Goal: Information Seeking & Learning: Learn about a topic

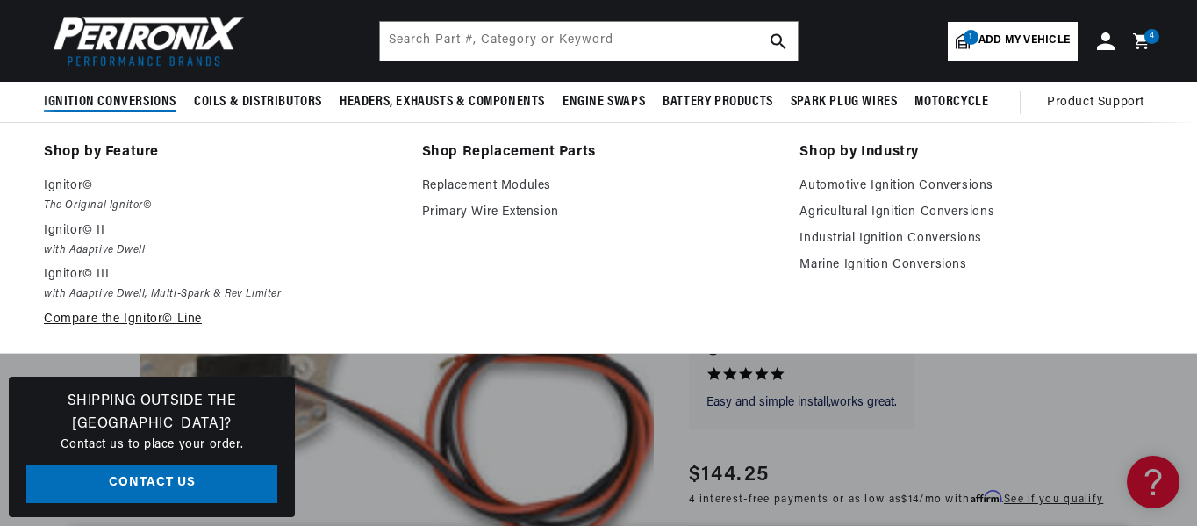
click at [62, 319] on link "Compare the Ignitor© Line" at bounding box center [221, 319] width 354 height 21
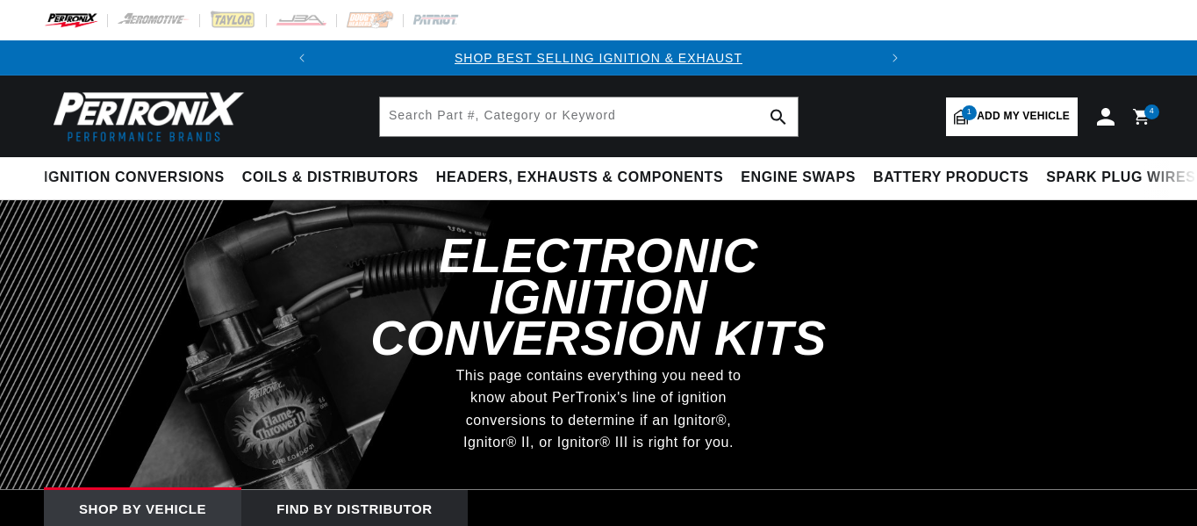
select select "1972"
select select "Oldsmobile"
select select "Cutlass-Supreme"
select select "455cid-7.5L"
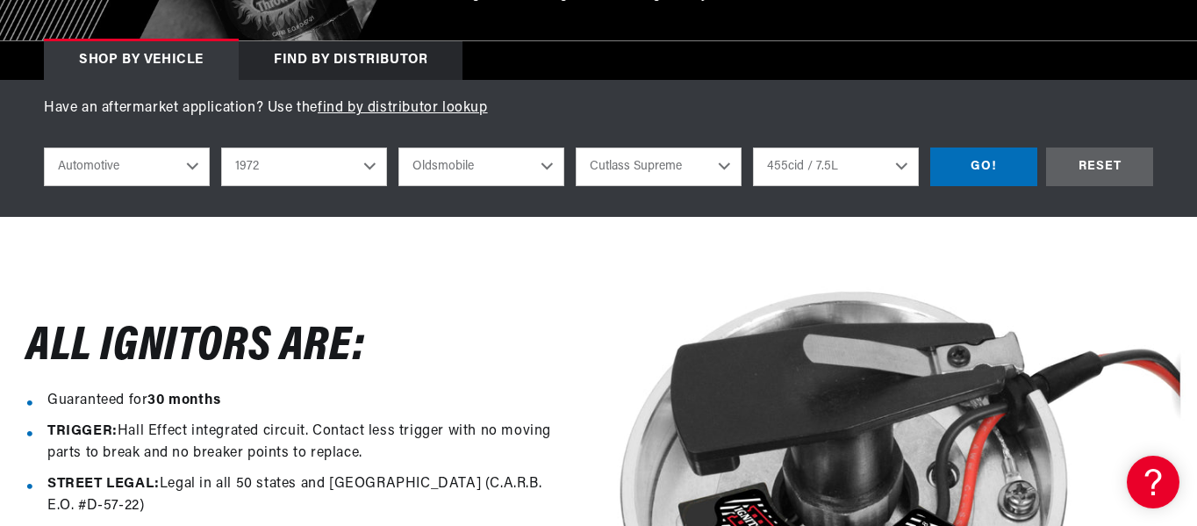
scroll to position [415, 0]
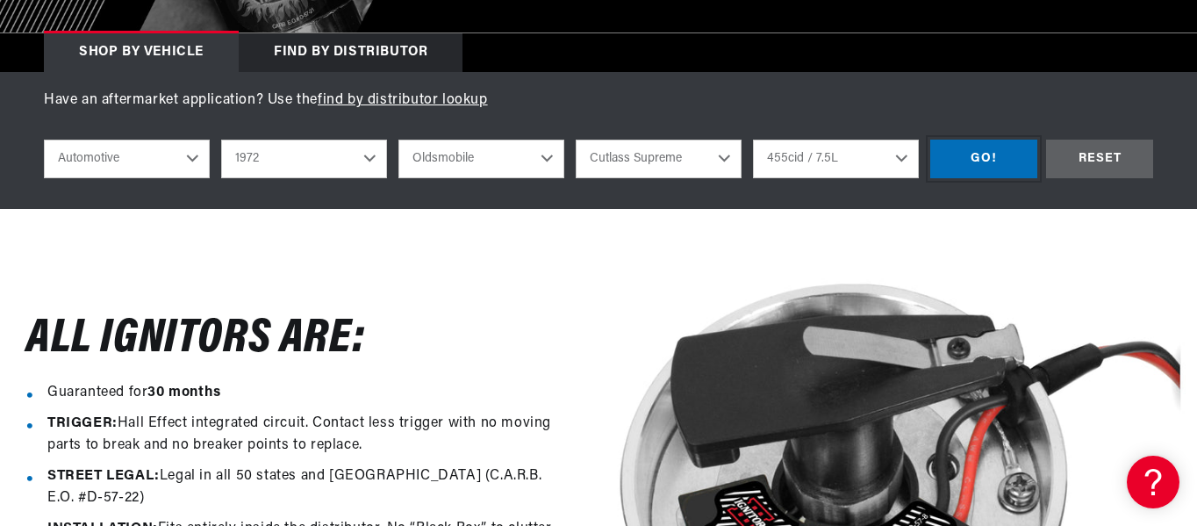
click at [983, 163] on div "GO!" at bounding box center [983, 159] width 107 height 39
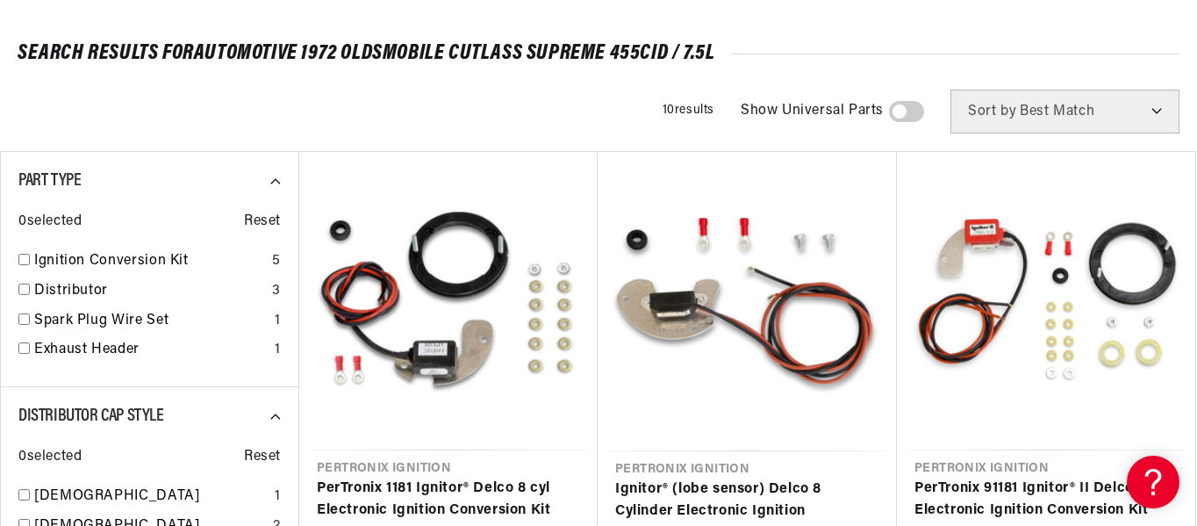
scroll to position [229, 0]
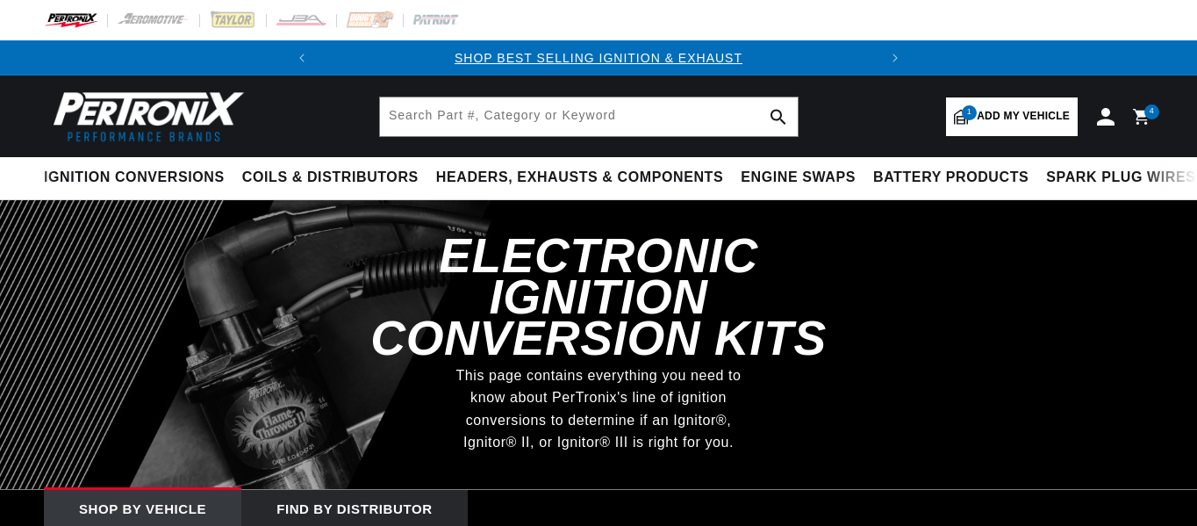
select select "1972"
select select "Oldsmobile"
select select "Cutlass-Supreme"
select select "455cid-7.5L"
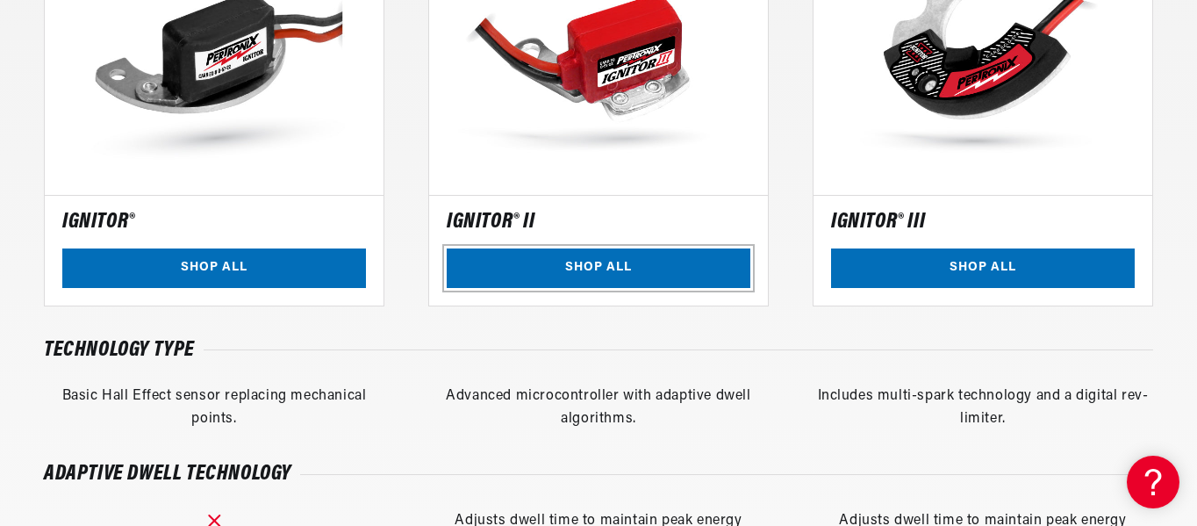
click at [621, 267] on link "SHOP ALL" at bounding box center [599, 267] width 304 height 39
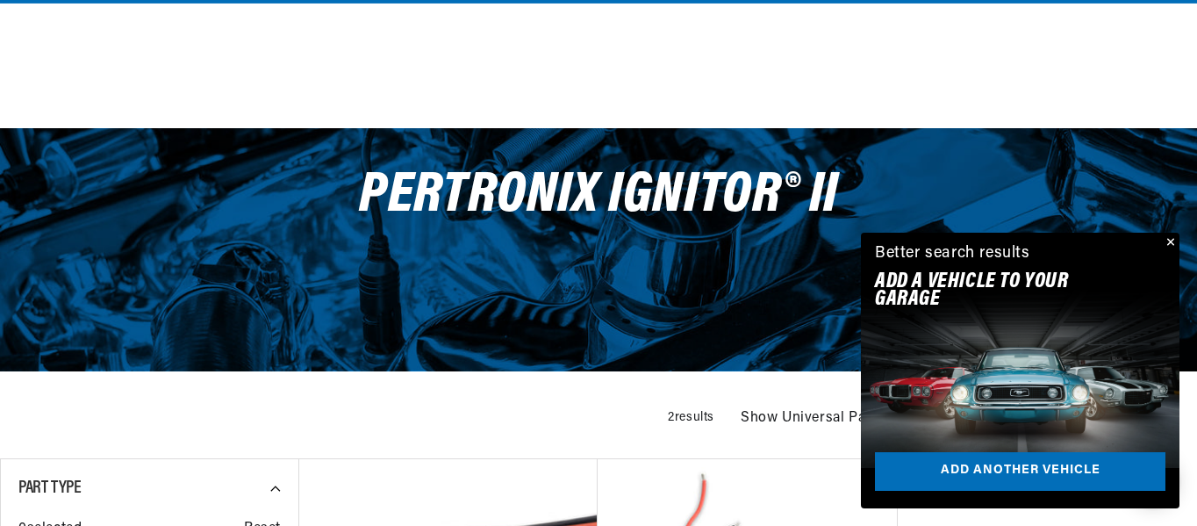
scroll to position [459, 0]
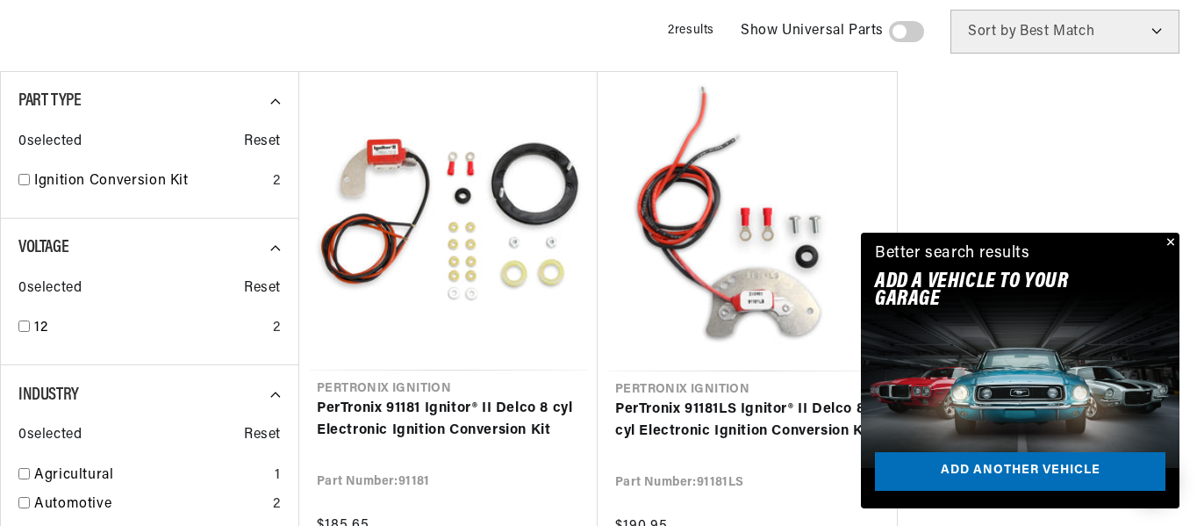
click at [1172, 244] on button "Close" at bounding box center [1168, 243] width 21 height 21
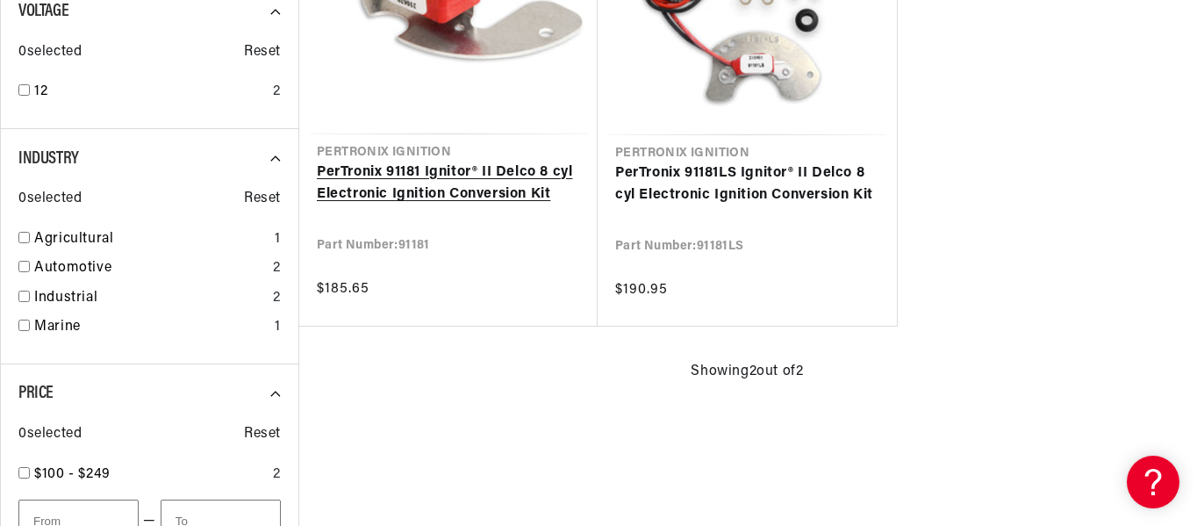
scroll to position [0, 532]
click at [482, 189] on link "PerTronix 91181 Ignitor® II Delco 8 cyl Electronic Ignition Conversion Kit" at bounding box center [448, 183] width 263 height 45
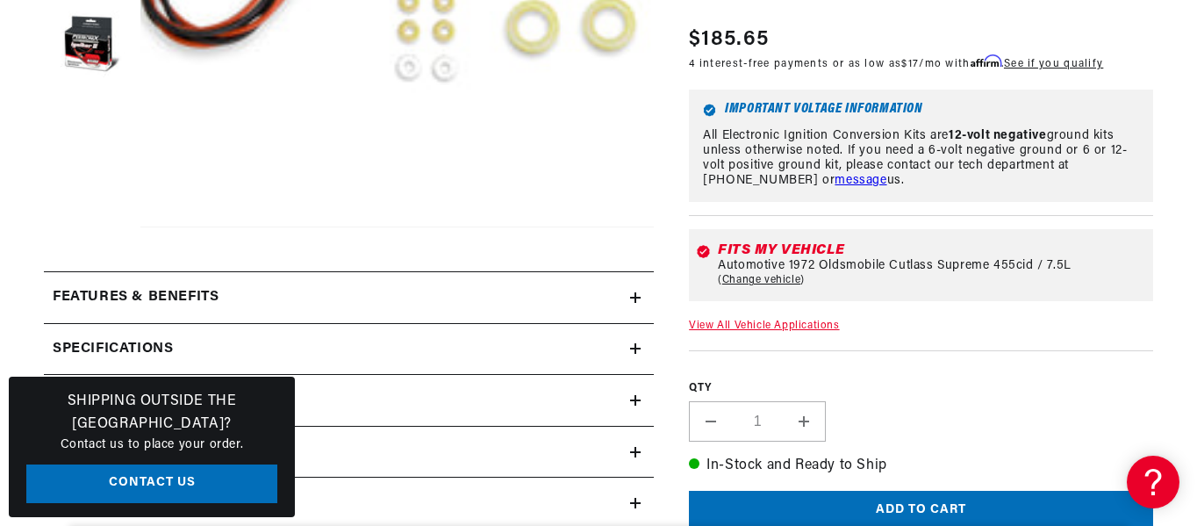
scroll to position [598, 0]
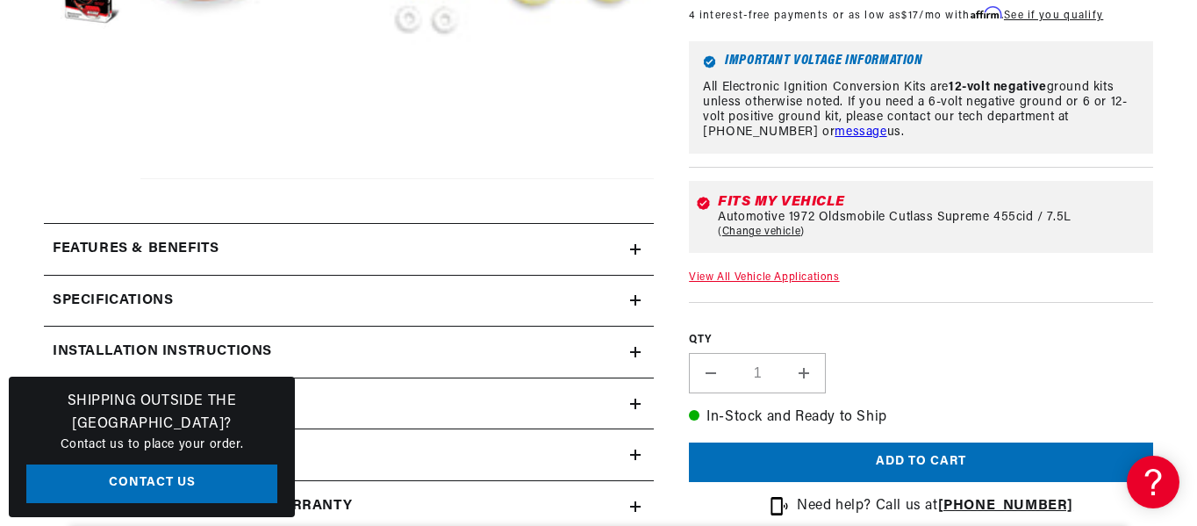
click at [286, 241] on div "Features & Benefits" at bounding box center [337, 249] width 586 height 23
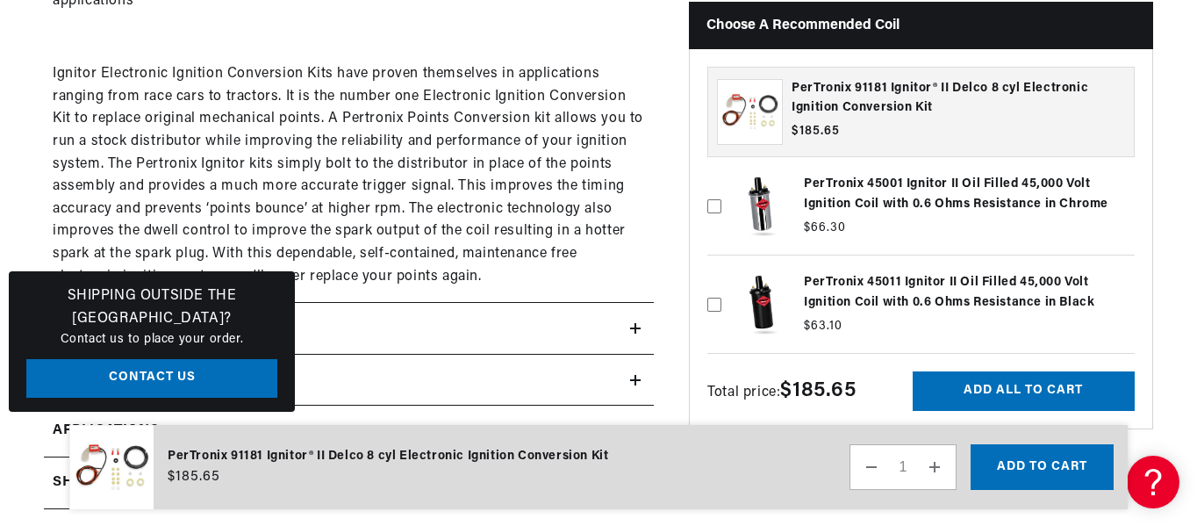
scroll to position [0, 532]
click at [187, 385] on link "Contact Us" at bounding box center [151, 378] width 251 height 39
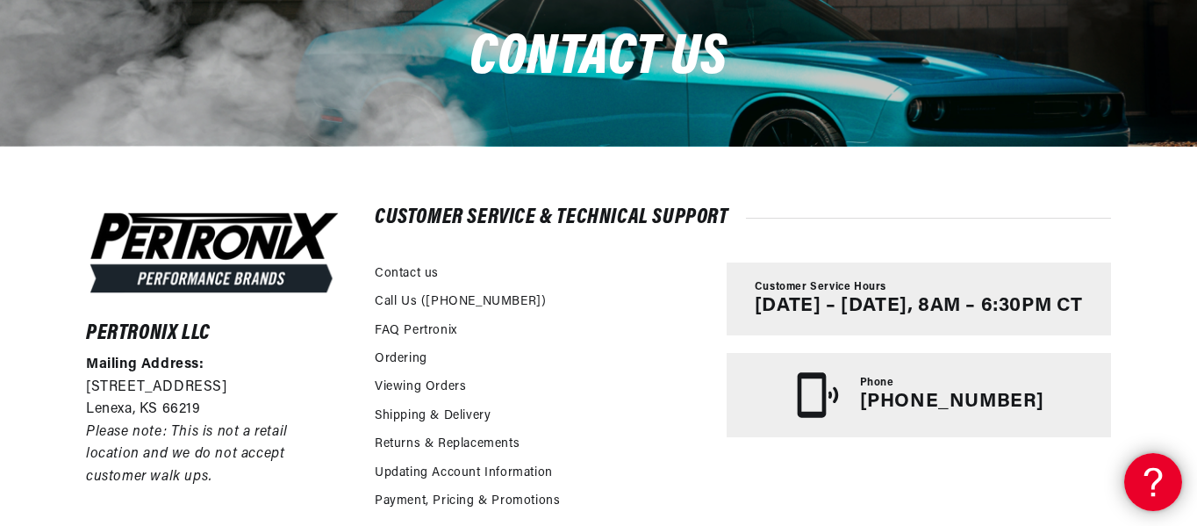
scroll to position [0, 532]
click at [1147, 487] on icon at bounding box center [1150, 479] width 26 height 132
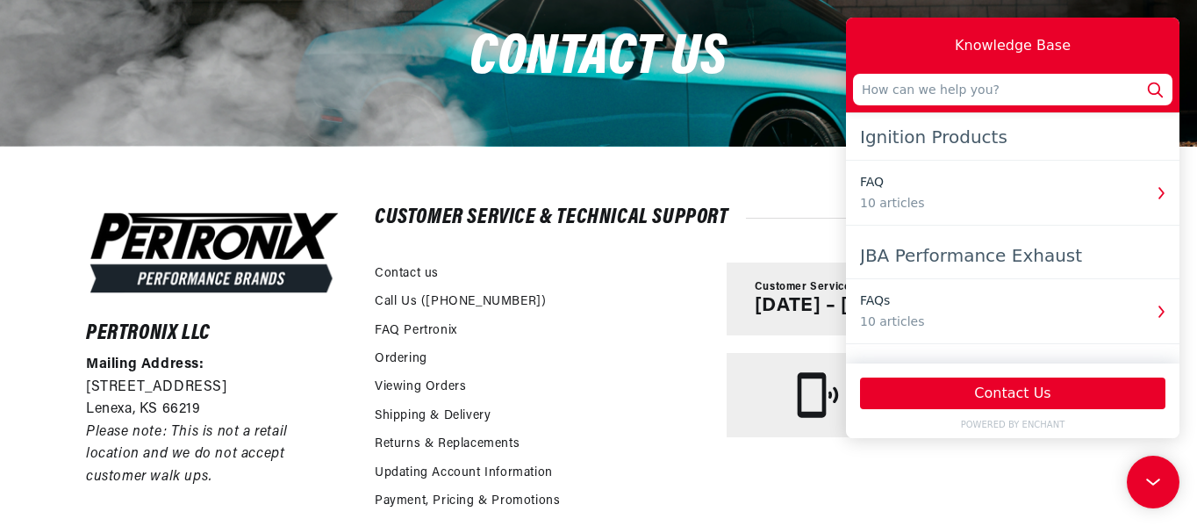
click at [888, 143] on div "Ignition Products" at bounding box center [1012, 137] width 305 height 32
click at [1087, 133] on div "Ignition Products" at bounding box center [1012, 137] width 305 height 32
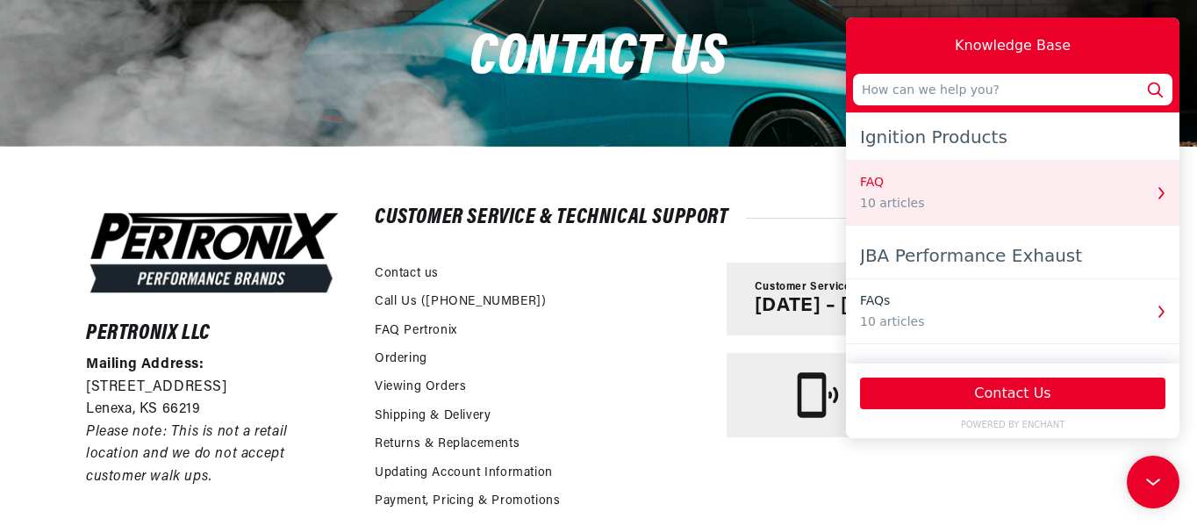
click at [1077, 178] on div "FAQ" at bounding box center [1001, 182] width 283 height 18
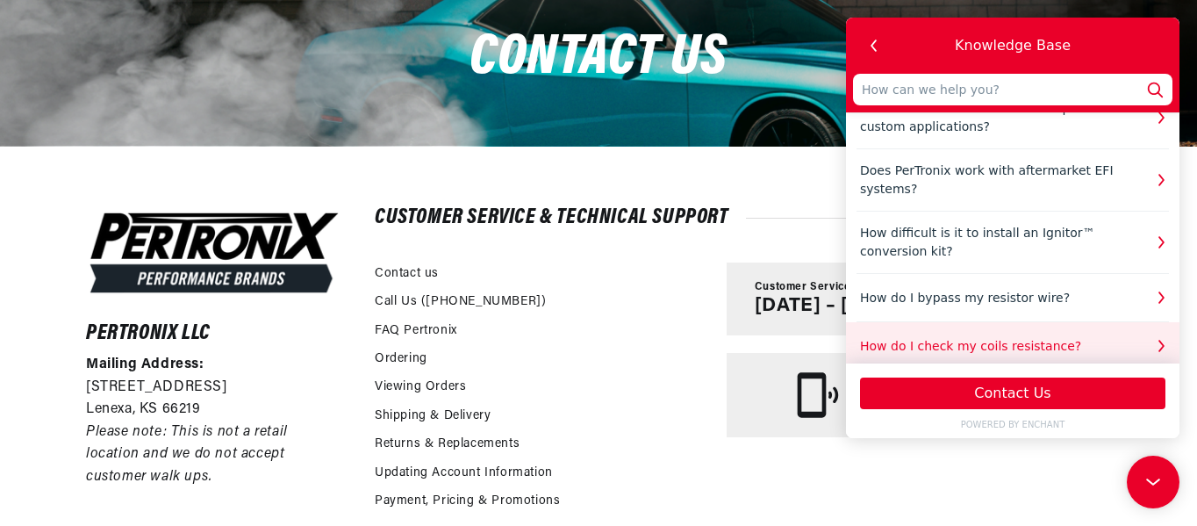
scroll to position [384, 0]
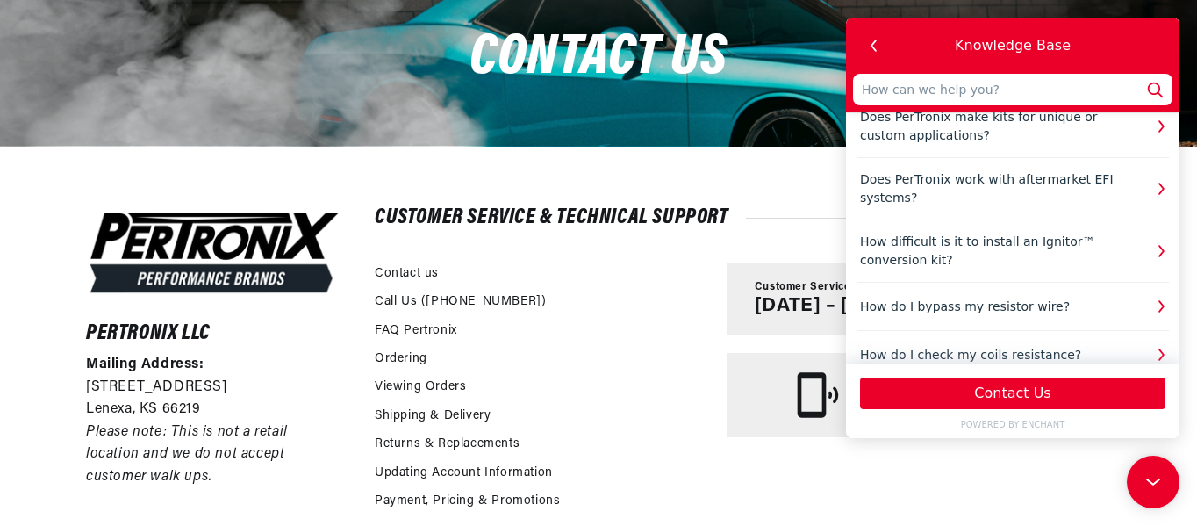
click at [532, 144] on div "Contact us" at bounding box center [598, 58] width 1197 height 176
click at [508, 171] on div "Pertronix LLC Mailing Address: 10955 Mill Creek Road Lenexa, KS 66219 Please no…" at bounding box center [598, 445] width 1113 height 598
click at [867, 36] on icon "button" at bounding box center [874, 45] width 23 height 23
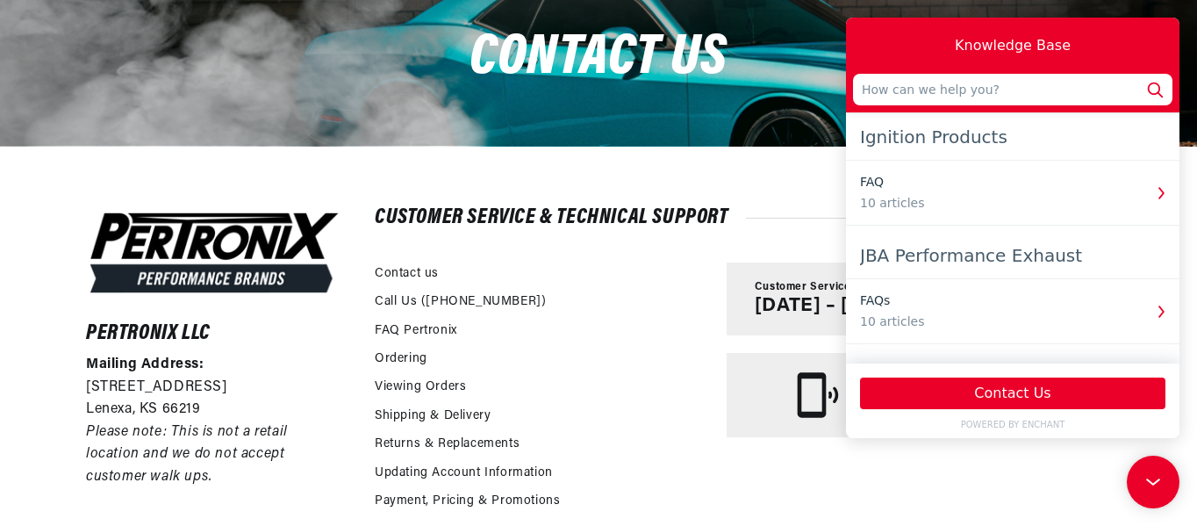
scroll to position [0, 0]
click at [1161, 477] on icon at bounding box center [1153, 482] width 26 height 132
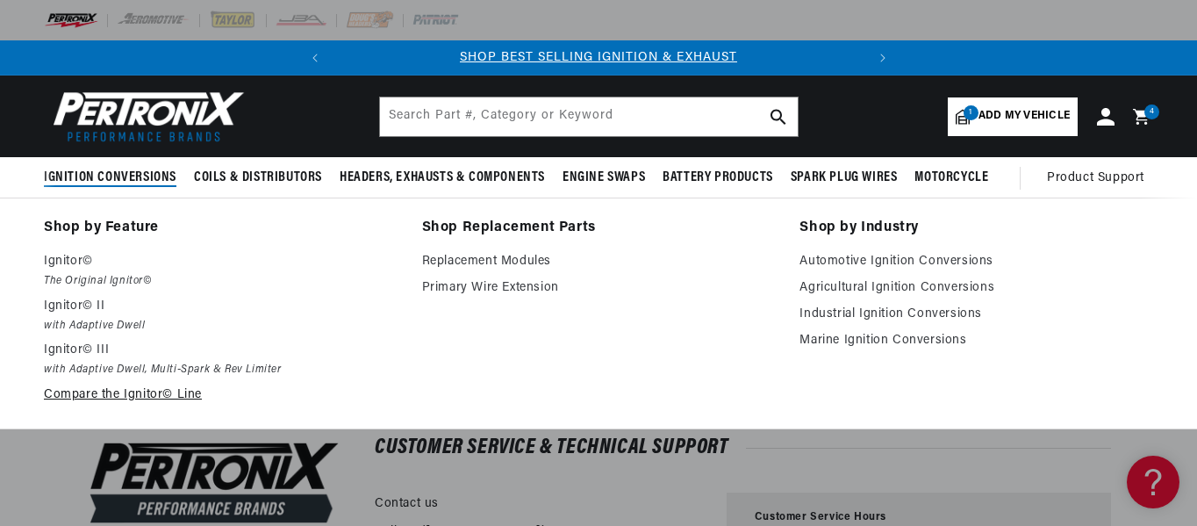
click at [114, 397] on link "Compare the Ignitor© Line" at bounding box center [221, 394] width 354 height 21
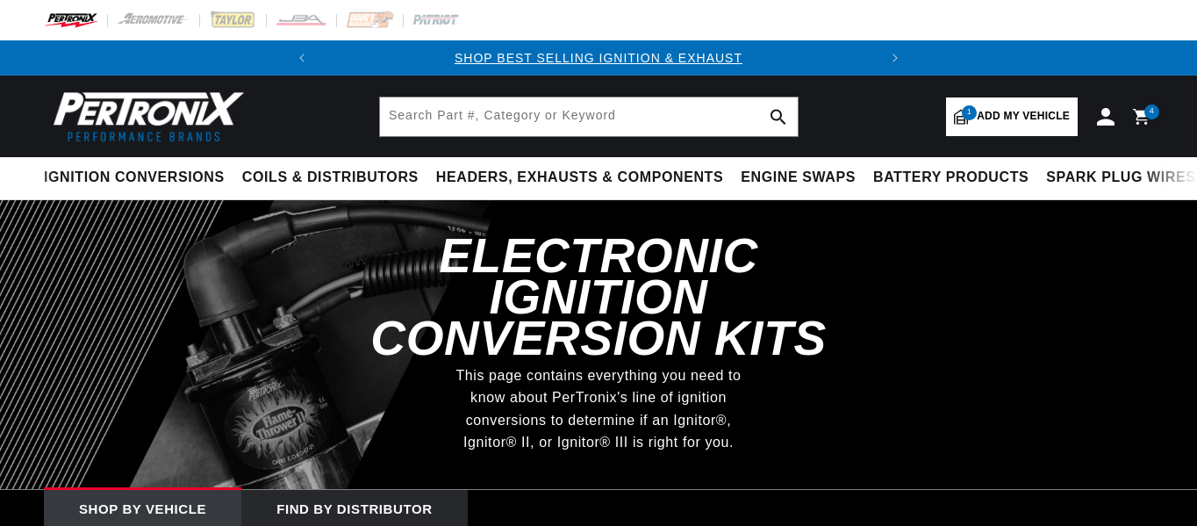
select select "1972"
select select "Oldsmobile"
select select "Cutlass-Supreme"
select select "455cid-7.5L"
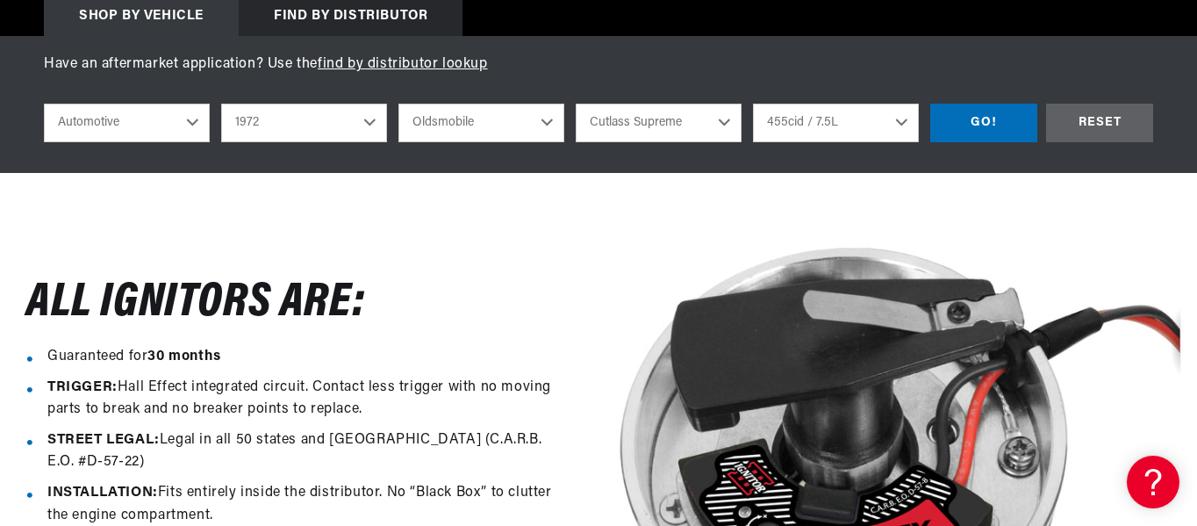
scroll to position [0, 532]
click at [986, 129] on div "GO!" at bounding box center [983, 123] width 107 height 39
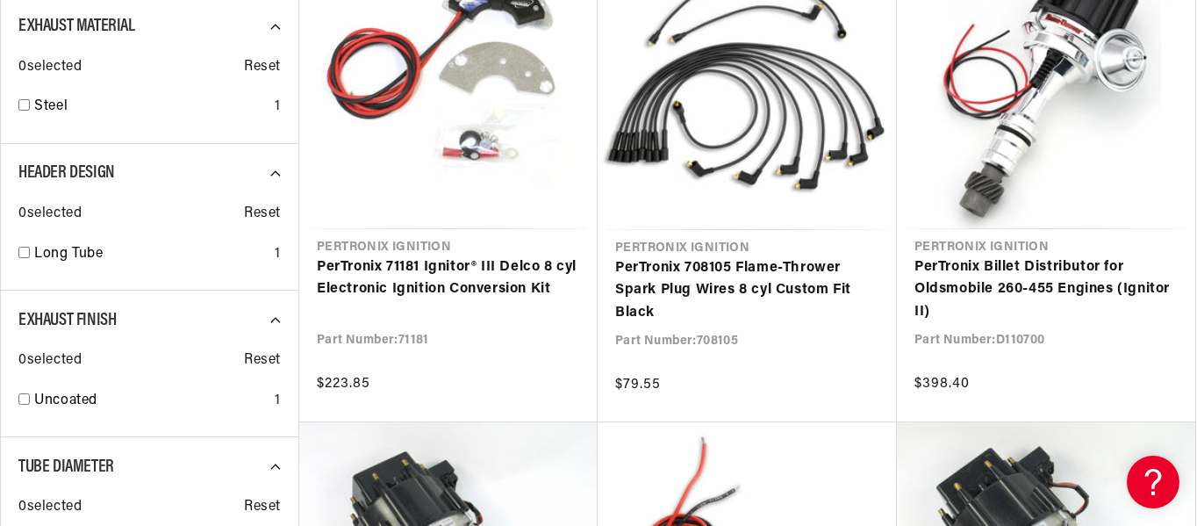
scroll to position [895, 0]
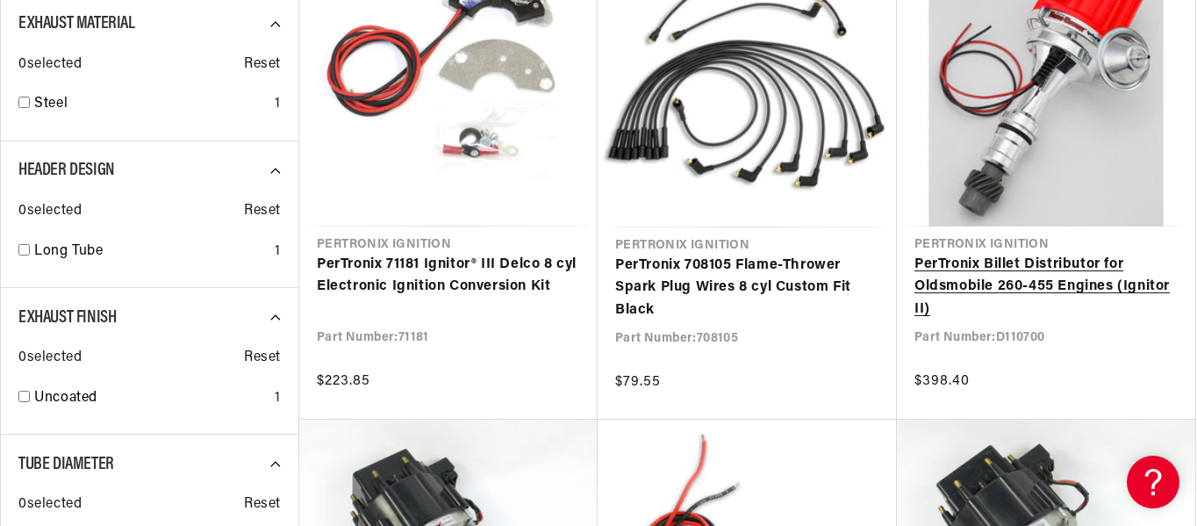
click at [987, 283] on link "PerTronix Billet Distributor for Oldsmobile 260-455 Engines (Ignitor II)" at bounding box center [1045, 288] width 263 height 68
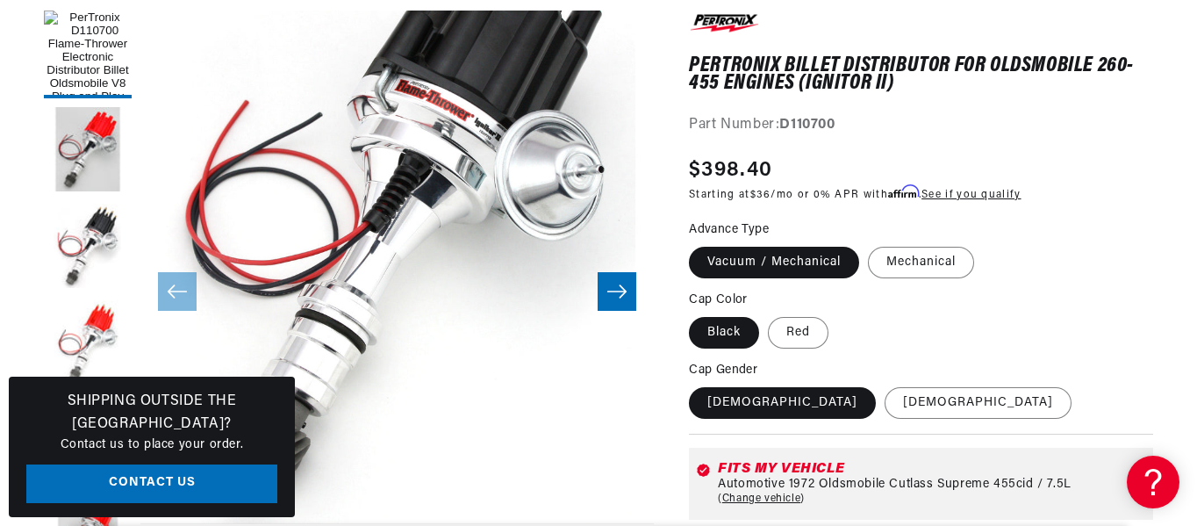
scroll to position [0, 532]
click at [620, 285] on icon "Slide right" at bounding box center [616, 290] width 19 height 13
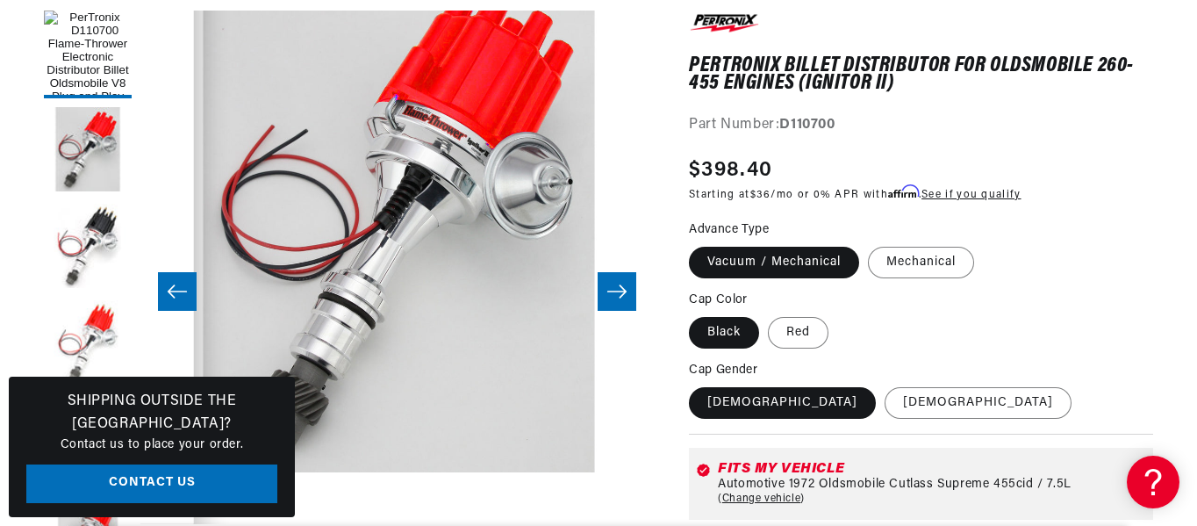
scroll to position [52, 513]
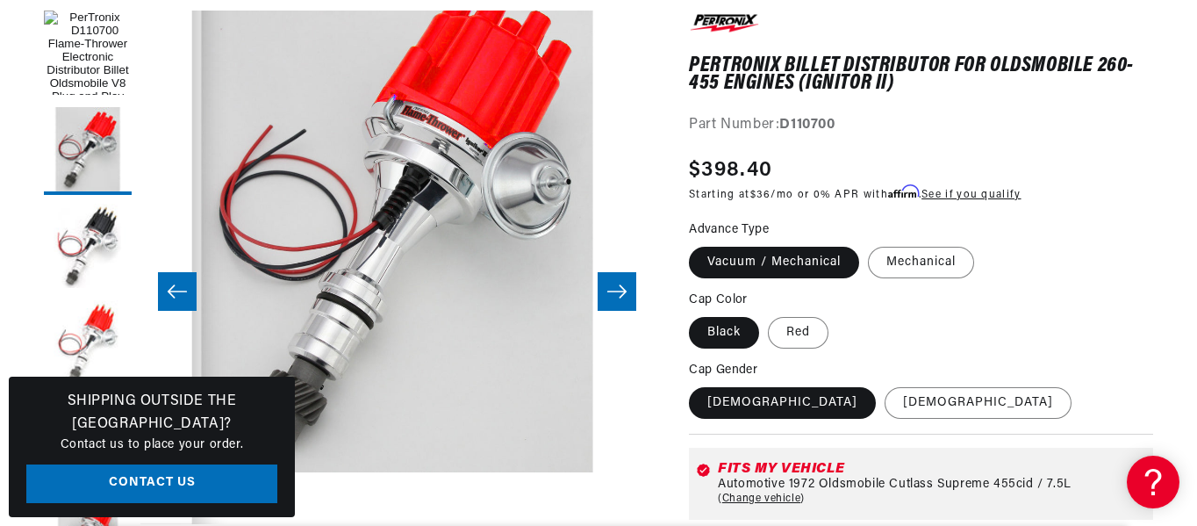
click at [620, 285] on icon "Slide right" at bounding box center [616, 290] width 19 height 13
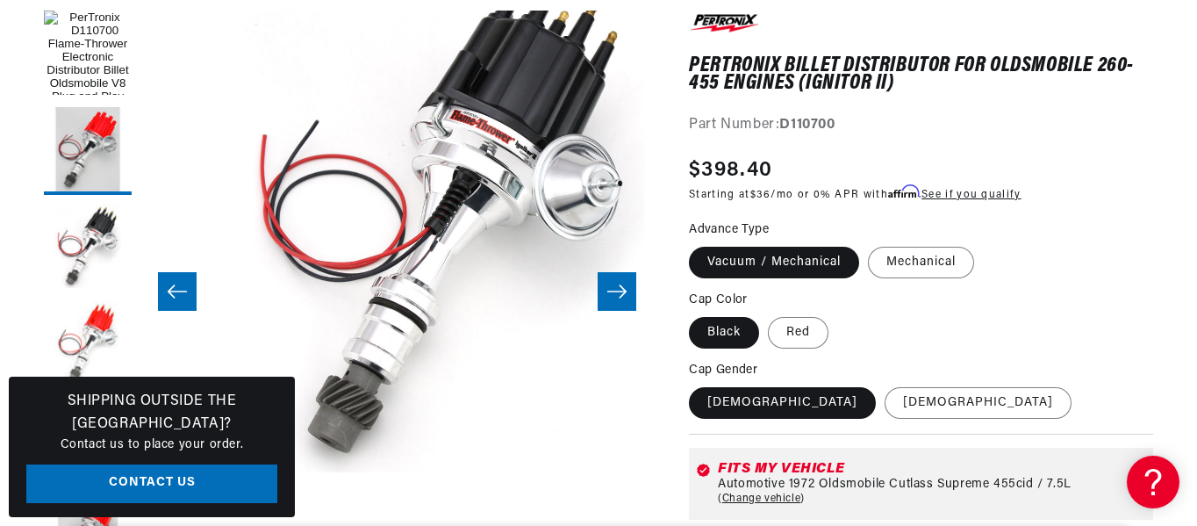
scroll to position [52, 1027]
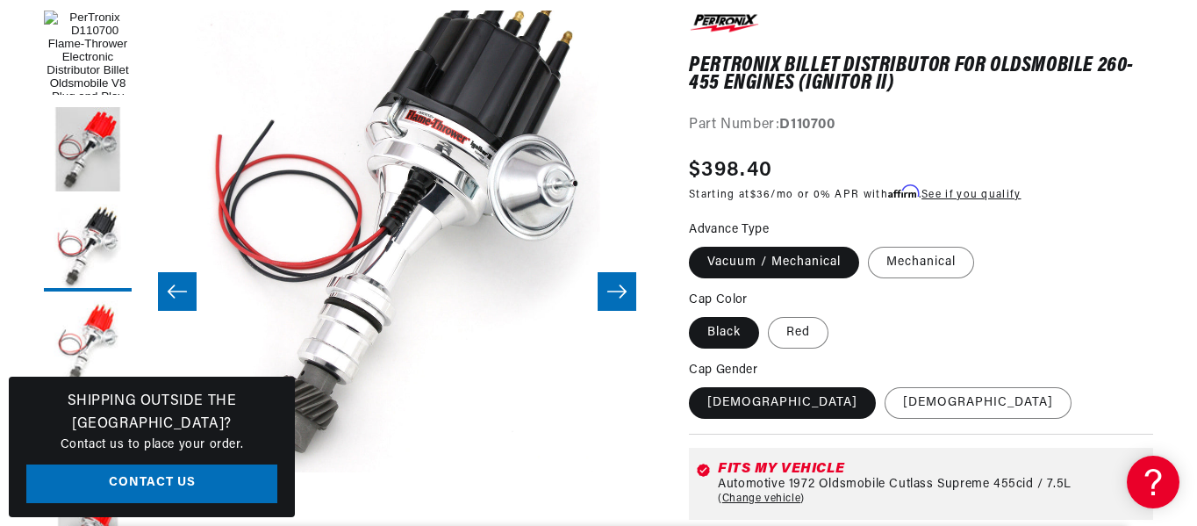
click at [620, 285] on icon "Slide right" at bounding box center [616, 290] width 19 height 13
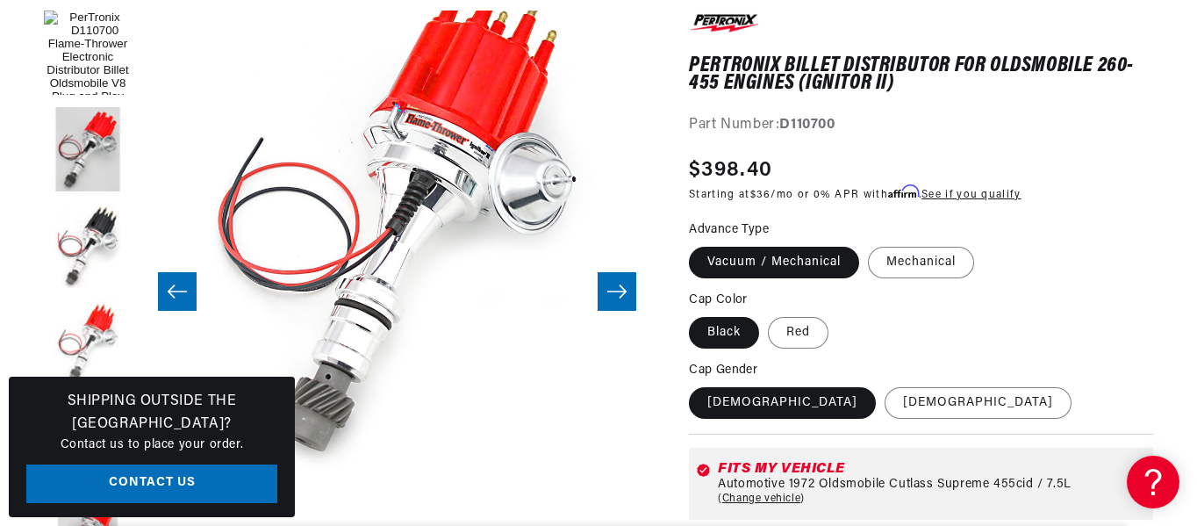
scroll to position [0, 0]
click at [620, 285] on icon "Slide right" at bounding box center [616, 290] width 19 height 13
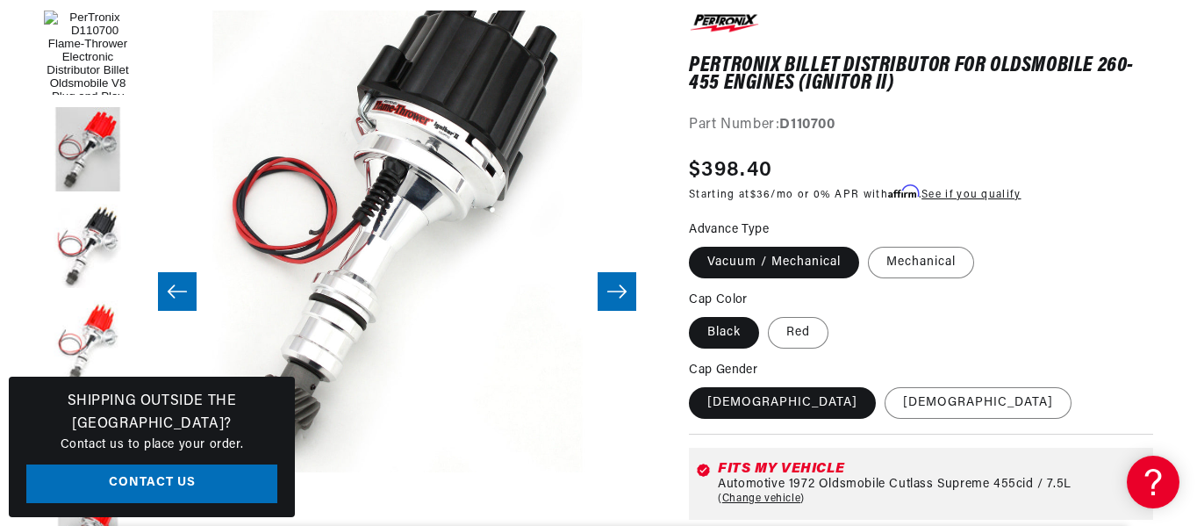
scroll to position [0, 532]
click at [617, 283] on icon "Slide right" at bounding box center [616, 292] width 21 height 18
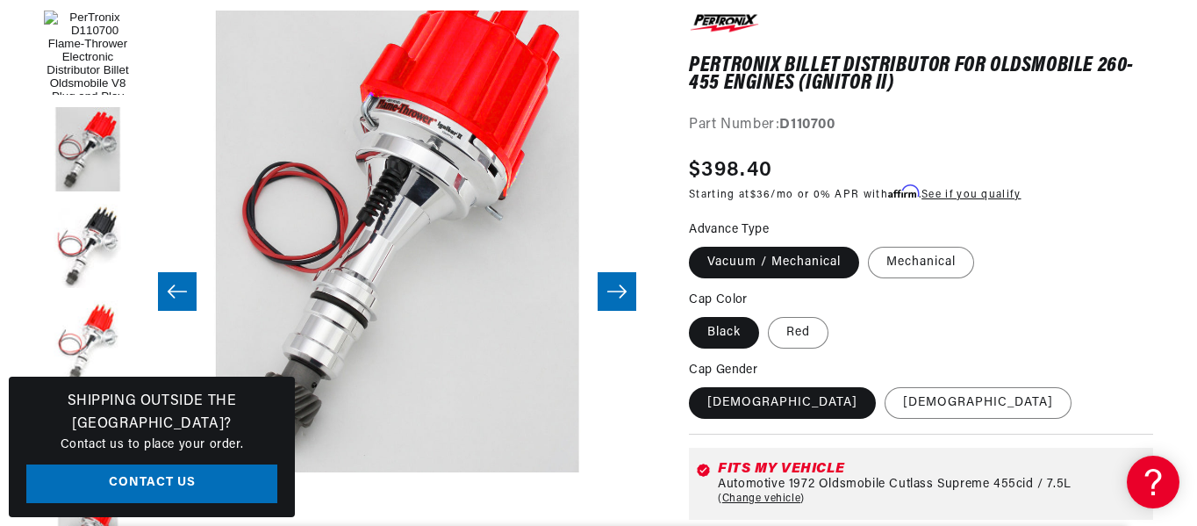
click at [617, 283] on icon "Slide right" at bounding box center [616, 292] width 21 height 18
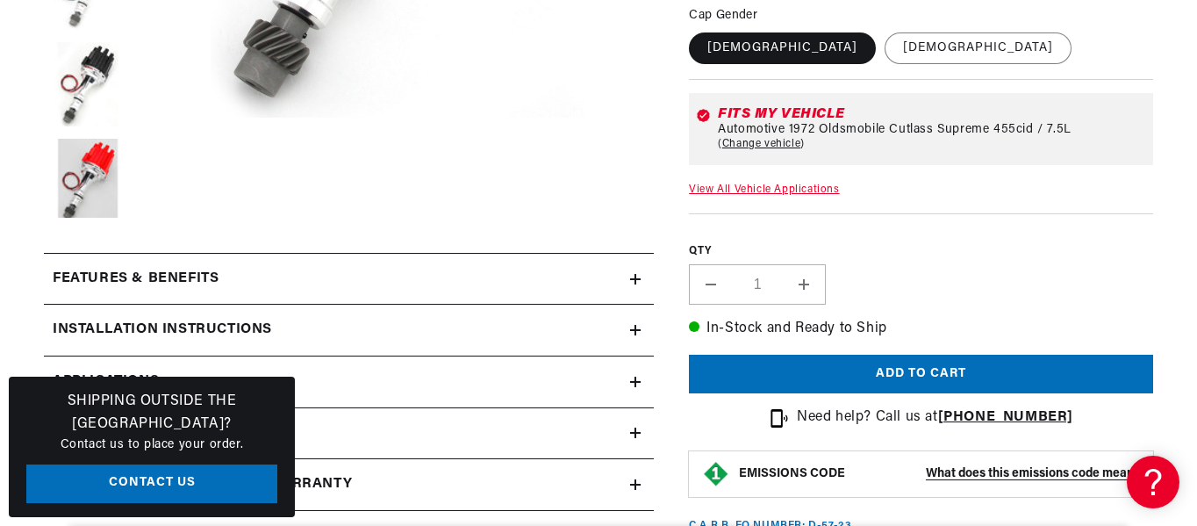
scroll to position [676, 0]
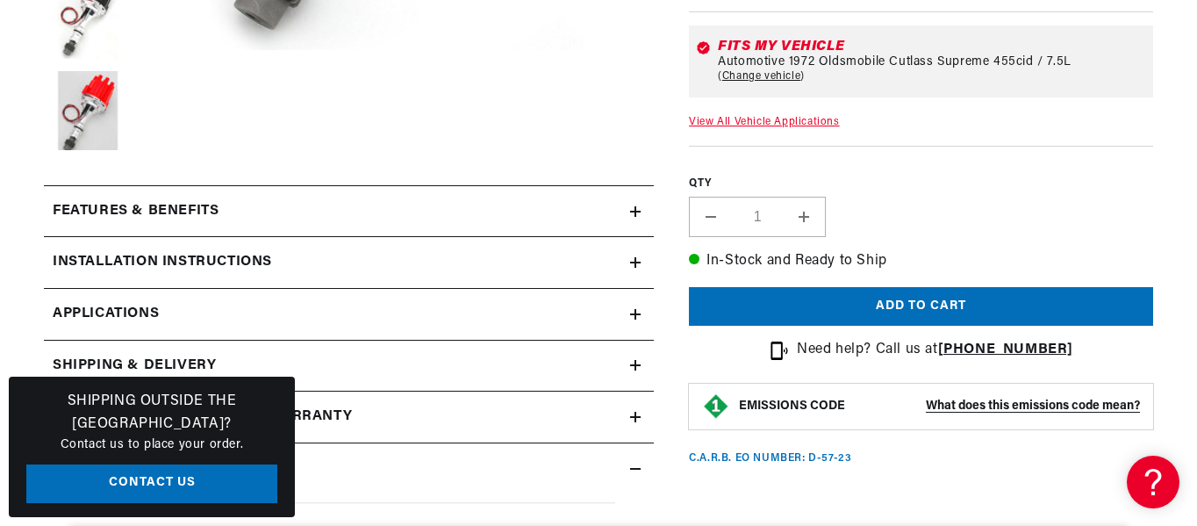
click at [638, 211] on icon at bounding box center [635, 211] width 11 height 11
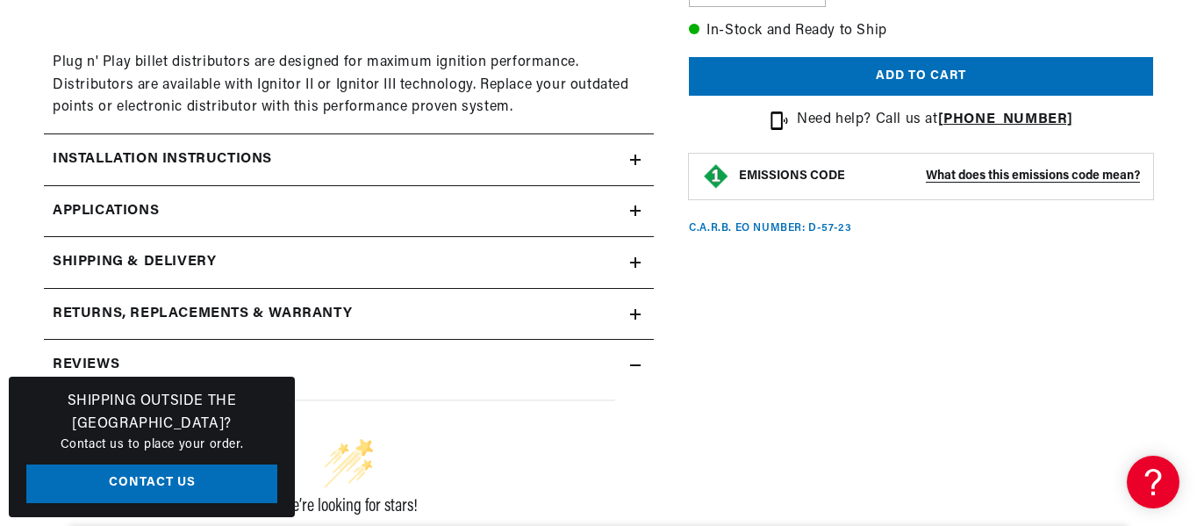
scroll to position [0, 0]
click at [191, 154] on h2 "Installation instructions" at bounding box center [162, 159] width 219 height 23
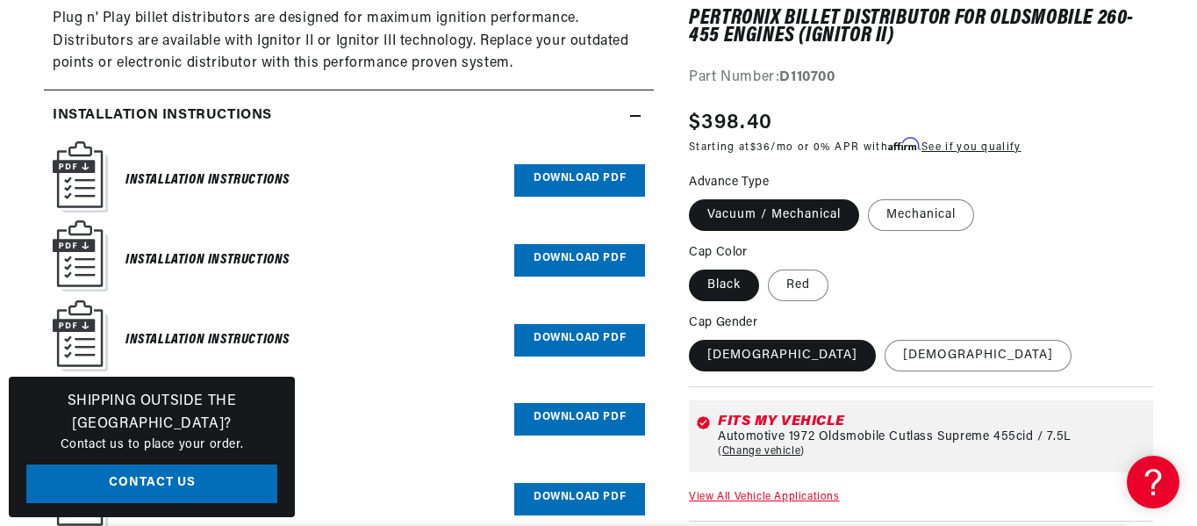
scroll to position [1338, 0]
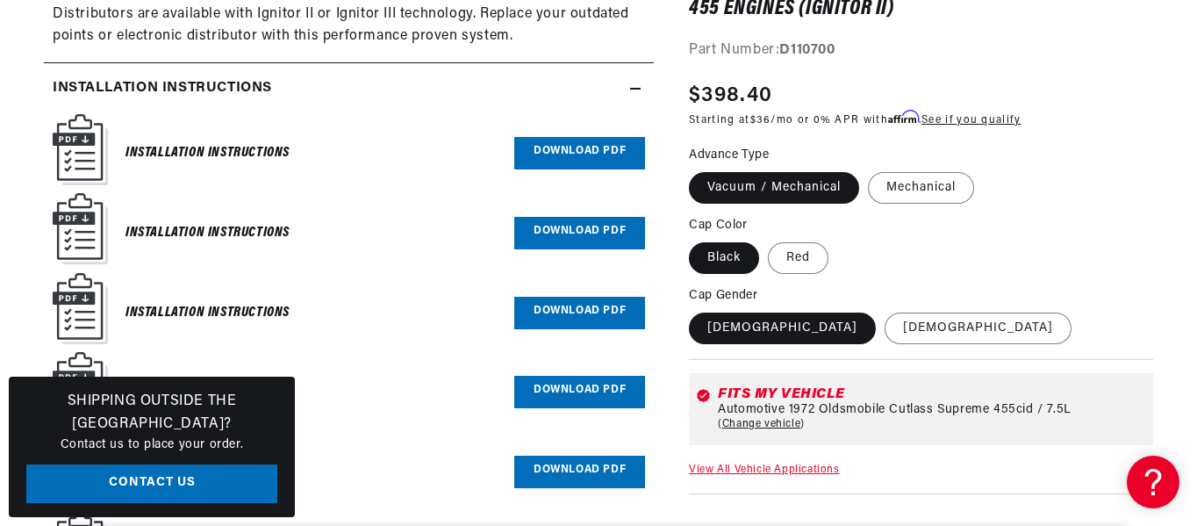
click at [631, 92] on icon at bounding box center [635, 88] width 11 height 11
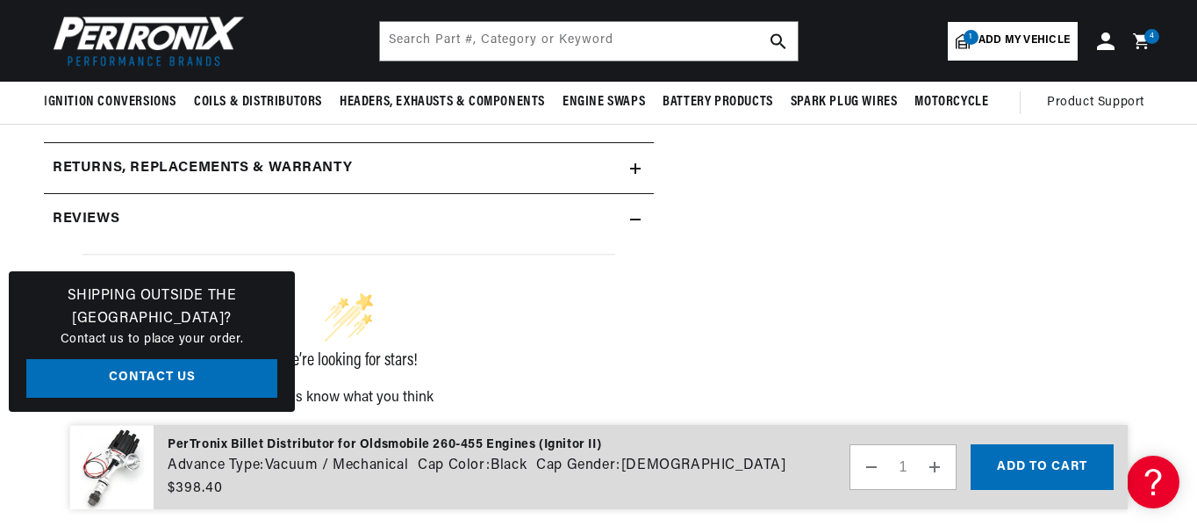
scroll to position [1397, 0]
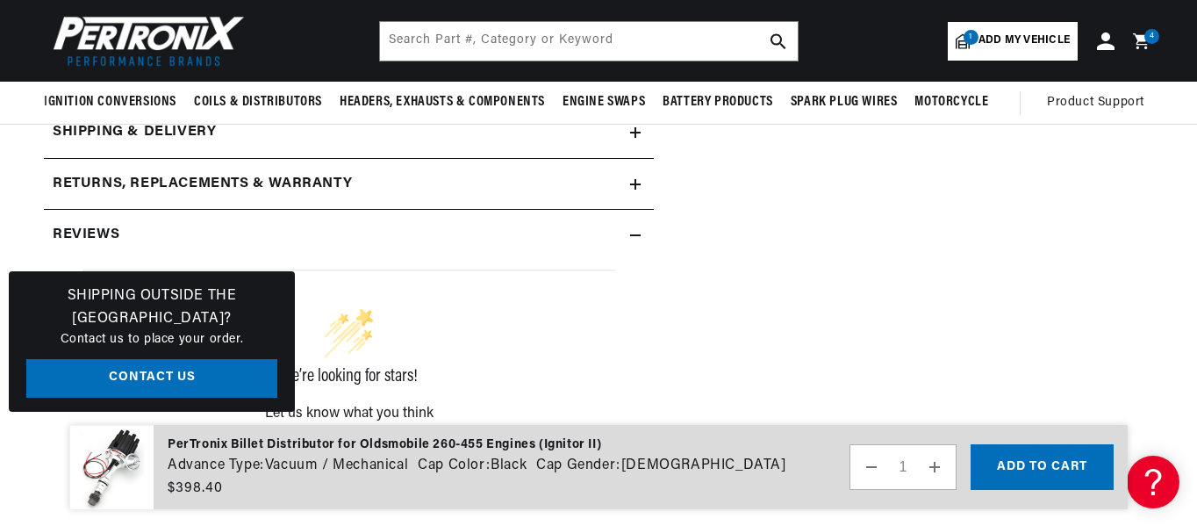
click at [283, 238] on div "Reviews" at bounding box center [337, 235] width 586 height 23
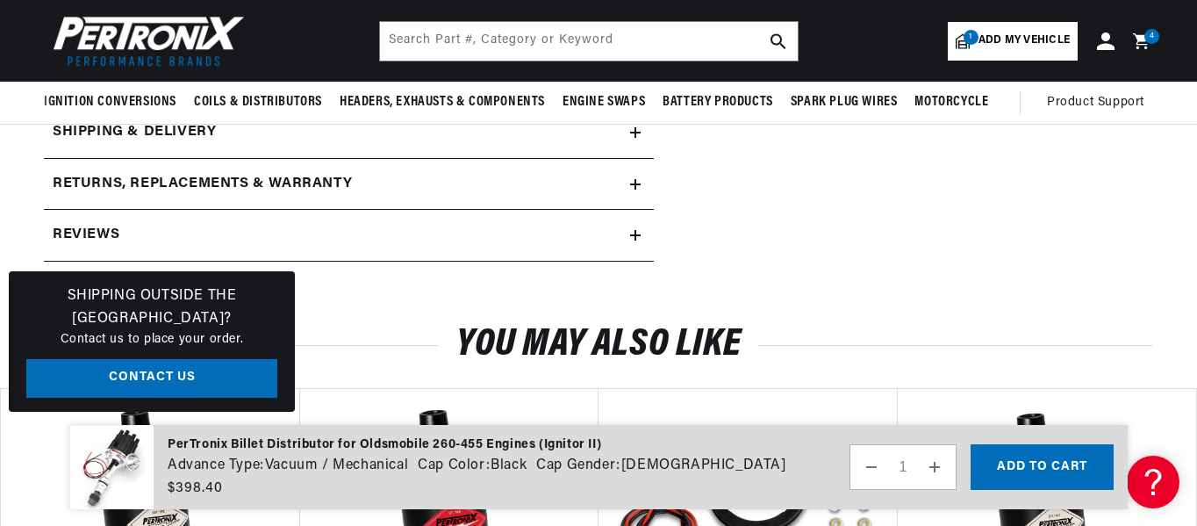
click at [283, 238] on div "Reviews" at bounding box center [337, 235] width 586 height 23
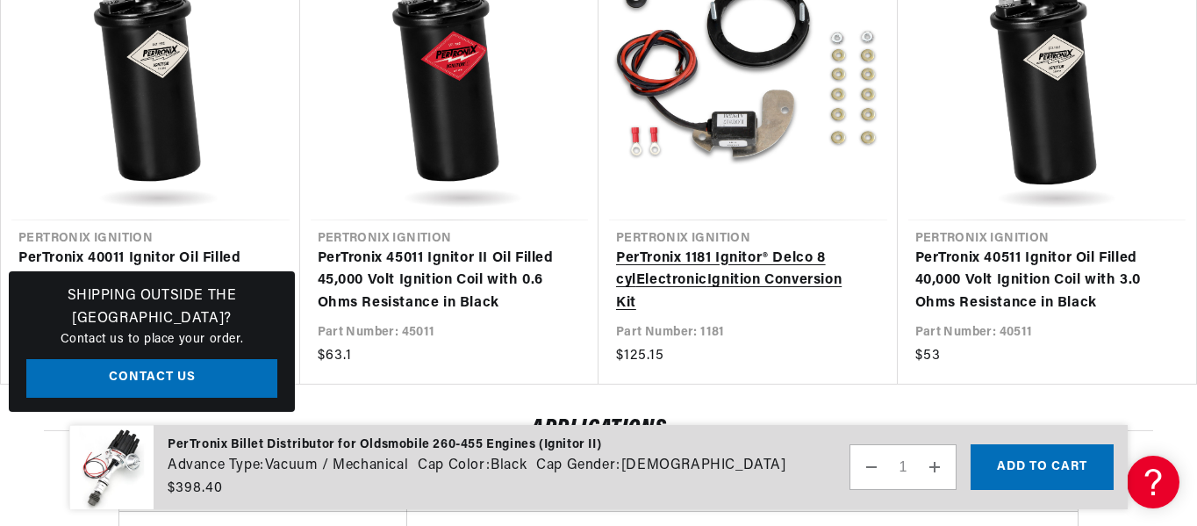
scroll to position [0, 0]
click at [720, 283] on link "PerTronix 1181 Ignitor® Delco 8 cyl Electronic Ignition Conversion Kit" at bounding box center [739, 281] width 247 height 68
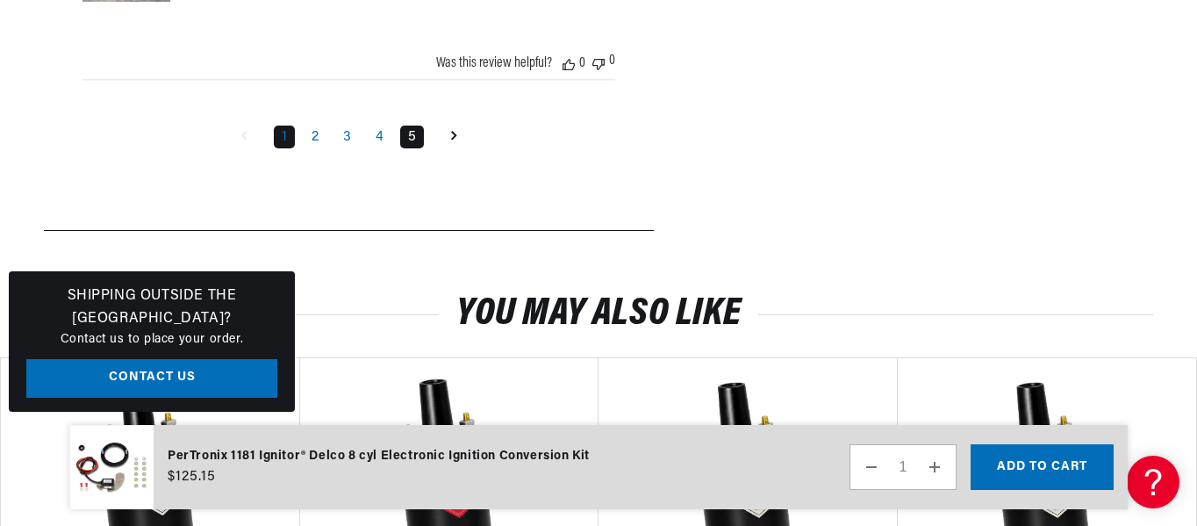
scroll to position [3092, 0]
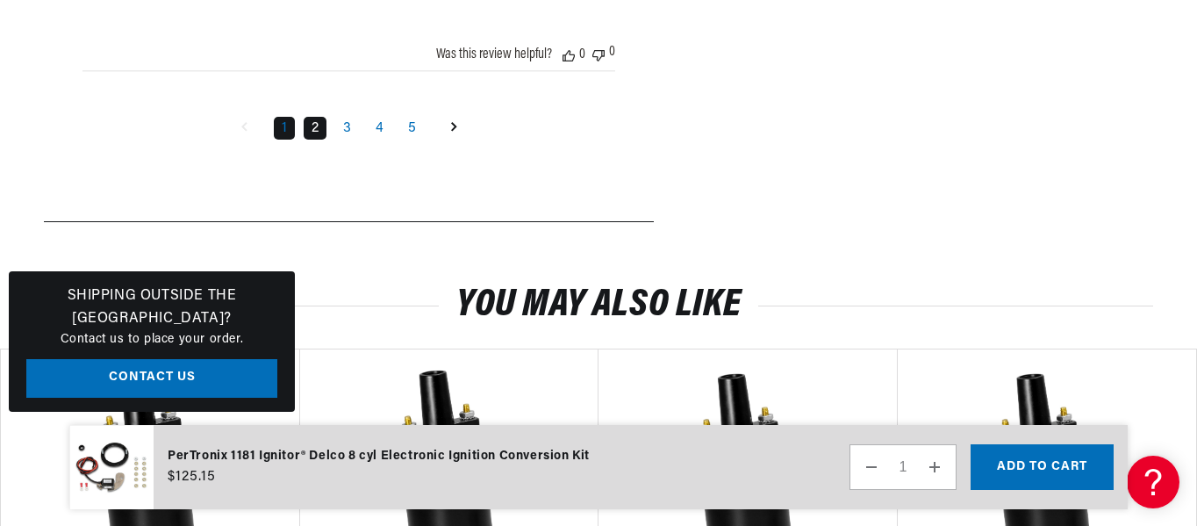
click at [312, 122] on link "2" at bounding box center [315, 128] width 23 height 23
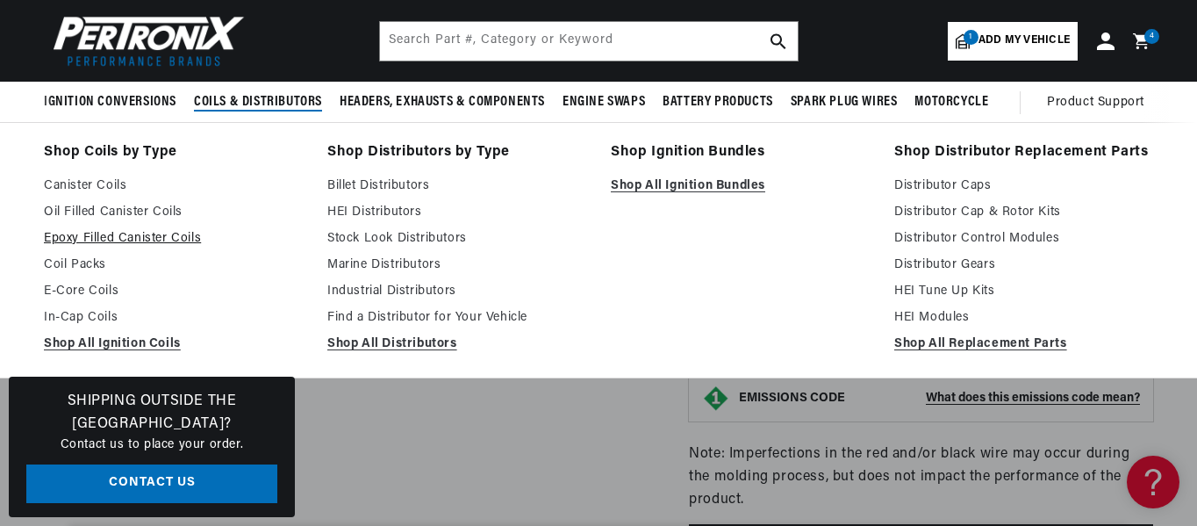
scroll to position [0, 532]
click at [353, 239] on link "Stock Look Distributors" at bounding box center [456, 238] width 259 height 21
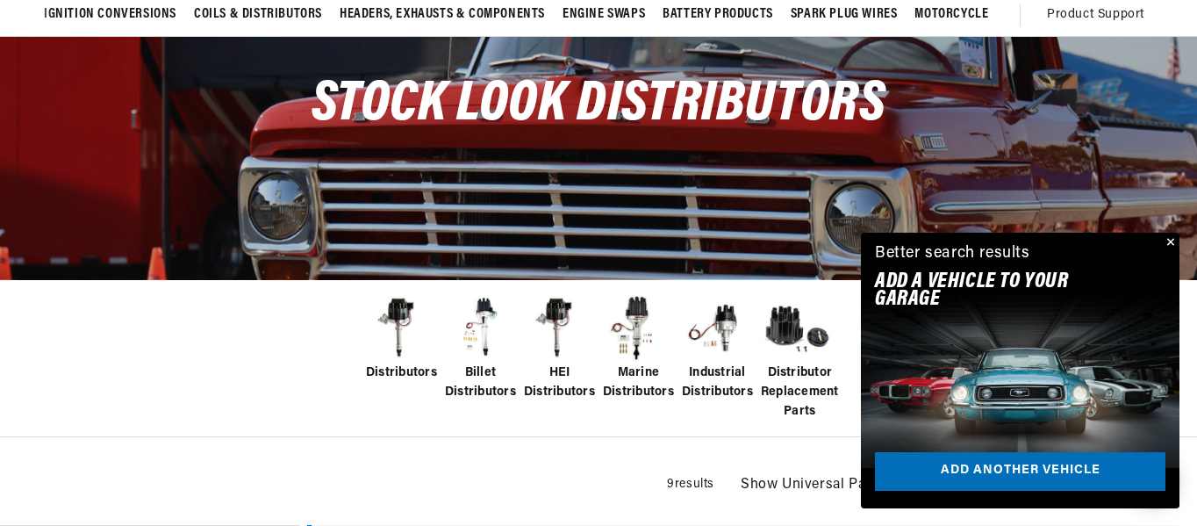
scroll to position [0, 532]
click at [479, 368] on span "Billet Distributors" at bounding box center [480, 382] width 71 height 39
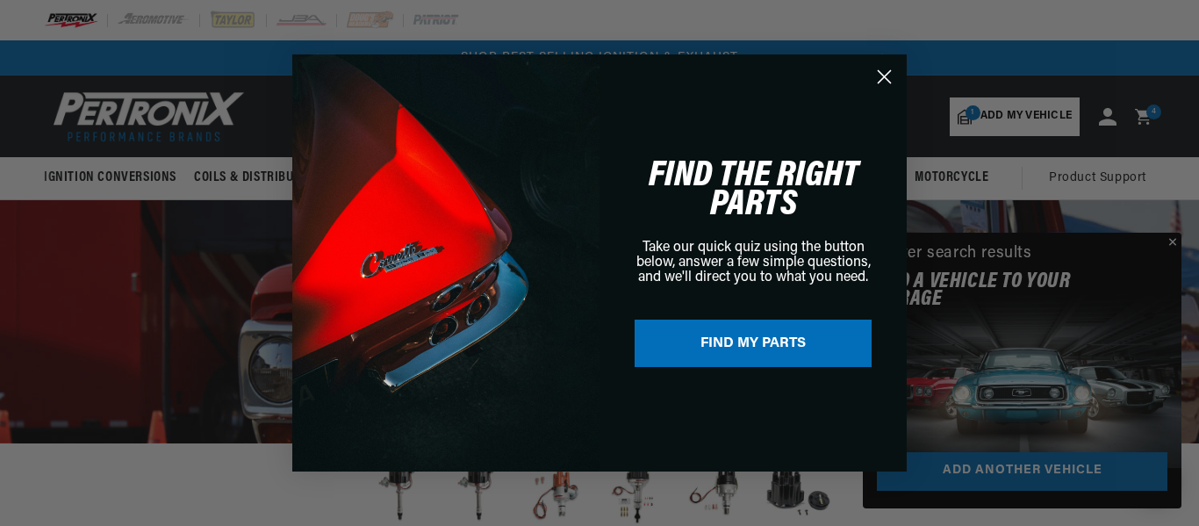
click at [1147, 110] on div "Close dialog FIND THE RIGHT PARTS Take our quick quiz using the button below, a…" at bounding box center [599, 263] width 1199 height 526
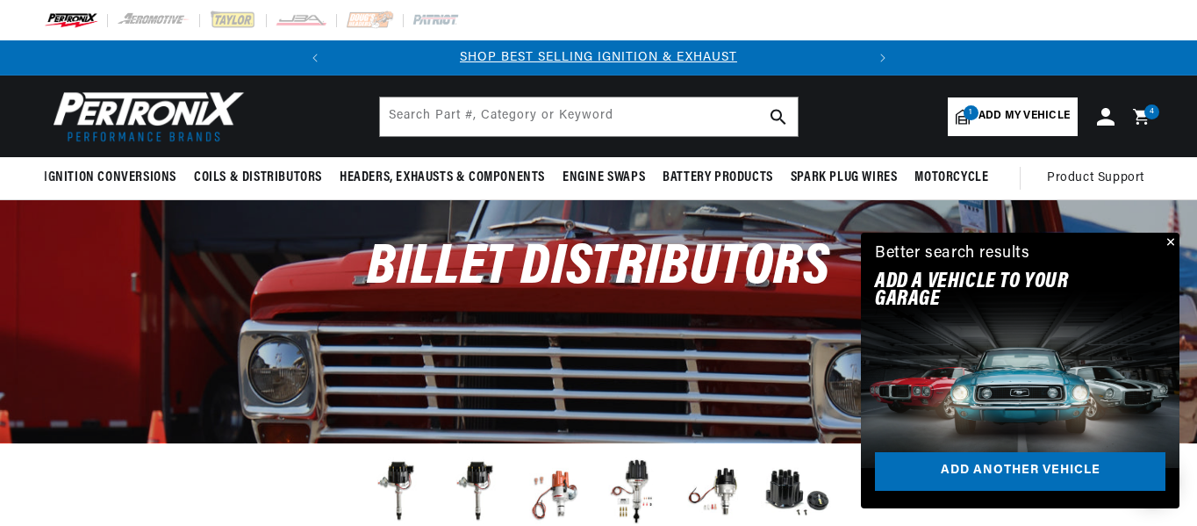
click at [1147, 110] on div "4 4 items" at bounding box center [1151, 111] width 15 height 15
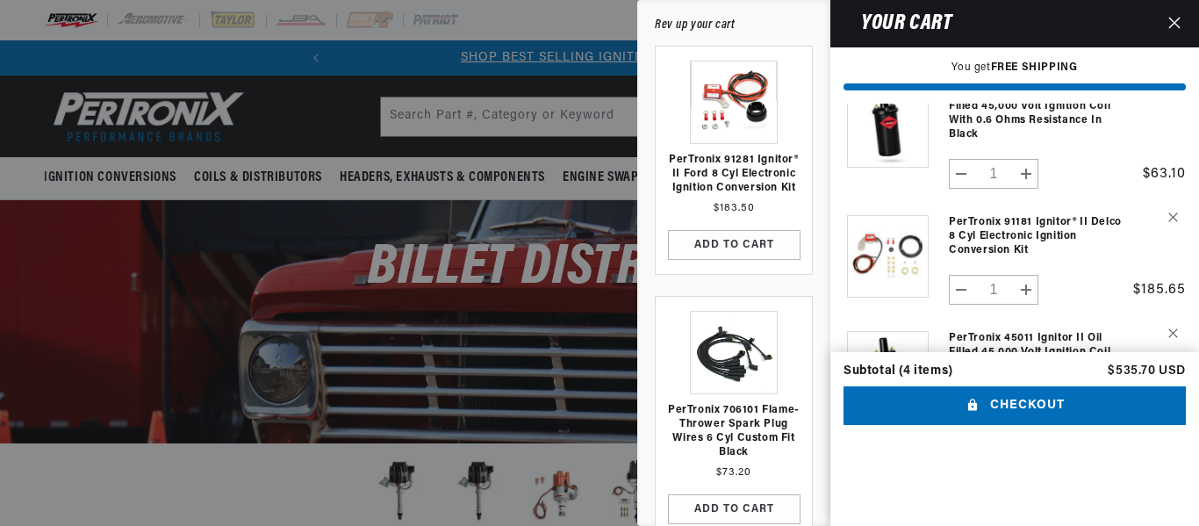
scroll to position [265, 0]
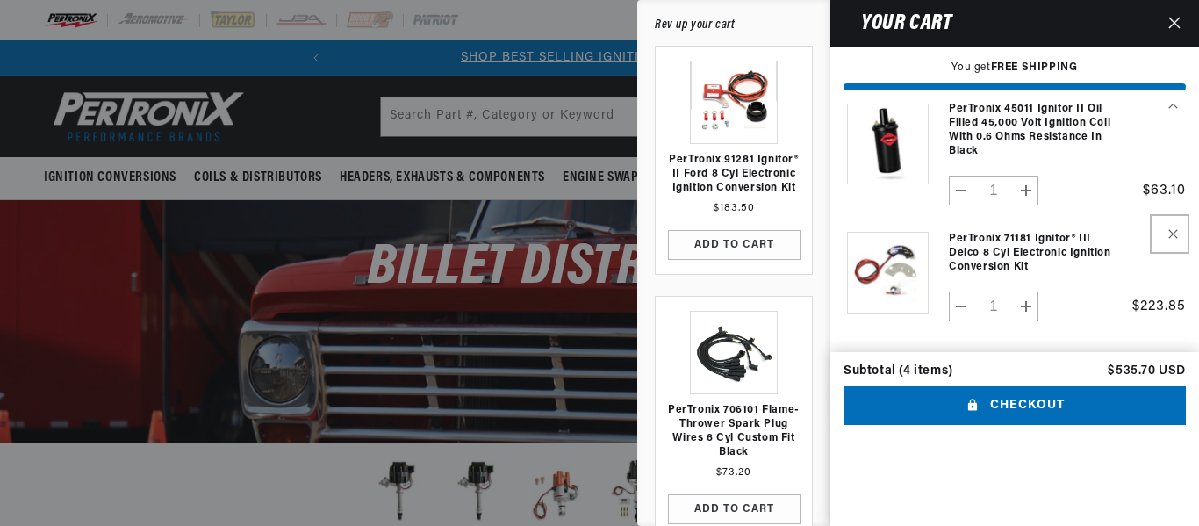
click at [1170, 229] on icon "Remove PerTronix 71181 Ignitor® III Delco 8 cyl Electronic Ignition Conversion …" at bounding box center [1173, 234] width 10 height 10
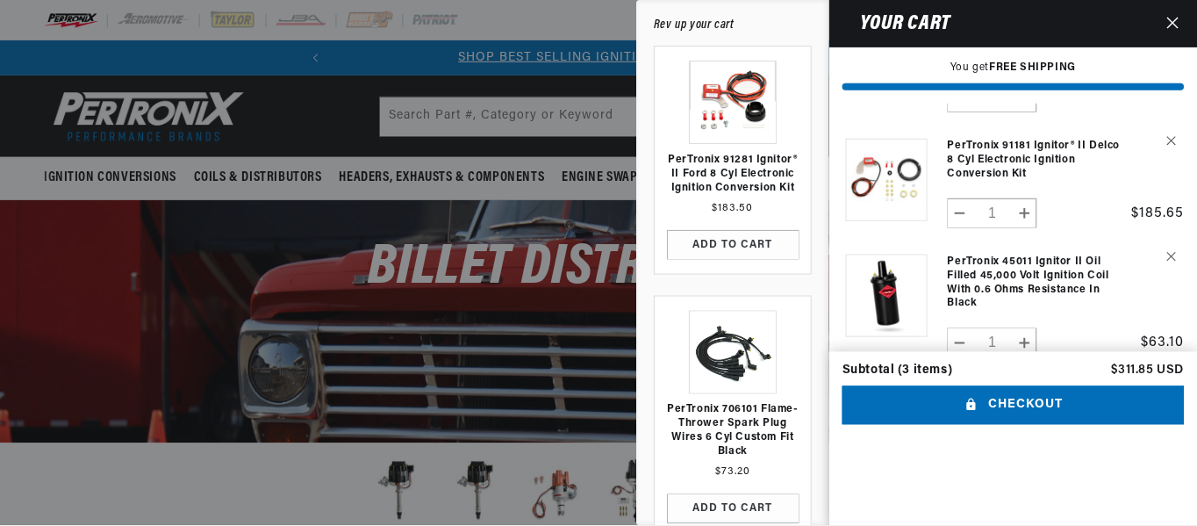
scroll to position [0, 0]
click at [1181, 15] on button "Close" at bounding box center [1174, 23] width 39 height 47
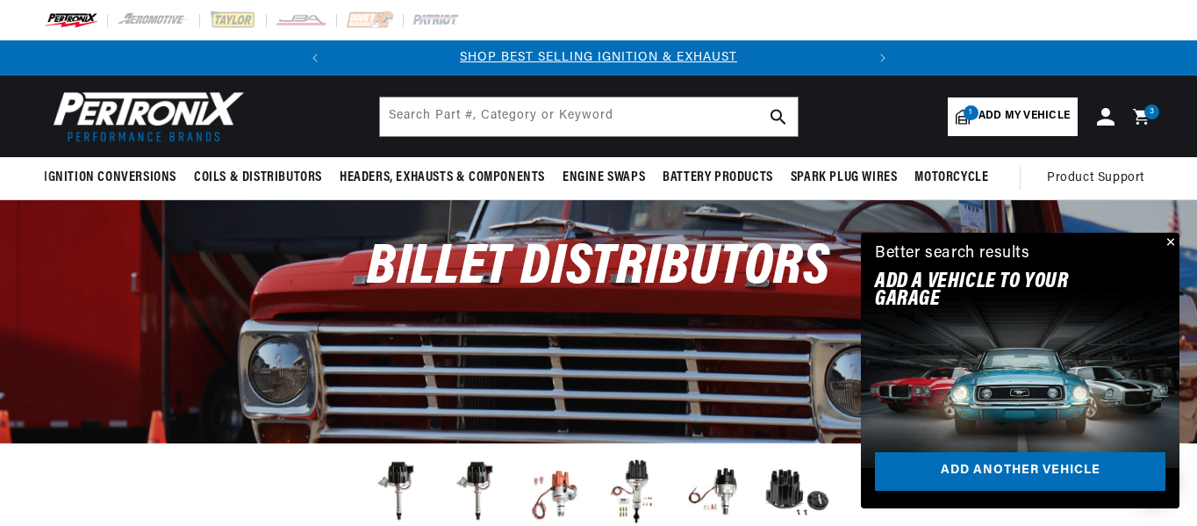
click at [1172, 235] on button "Close" at bounding box center [1168, 243] width 21 height 21
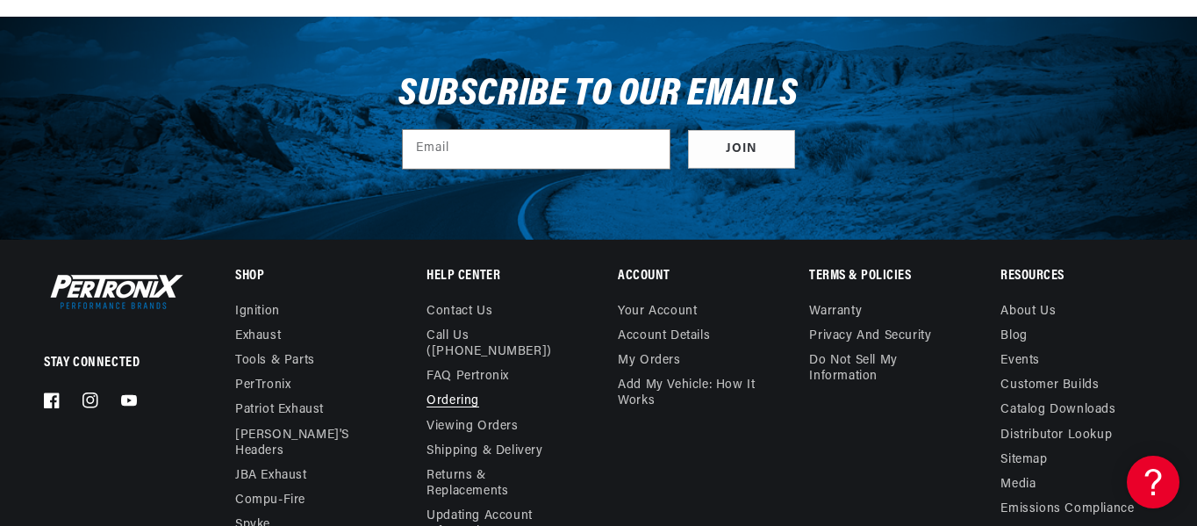
scroll to position [0, 532]
click at [472, 365] on link "FAQ Pertronix" at bounding box center [467, 376] width 82 height 25
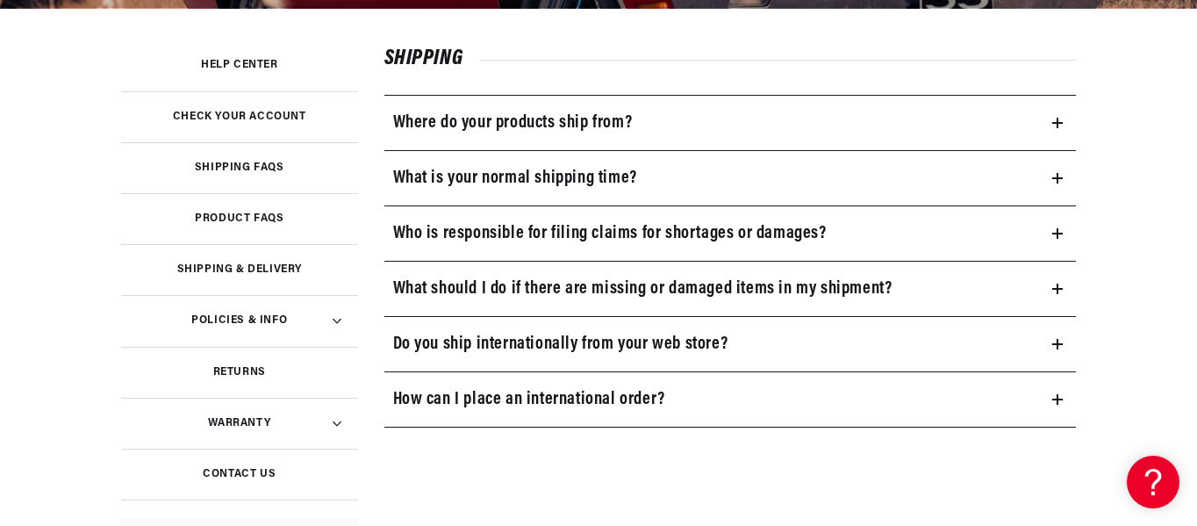
scroll to position [0, 532]
click at [211, 222] on h3 "Product FAQs" at bounding box center [239, 218] width 89 height 9
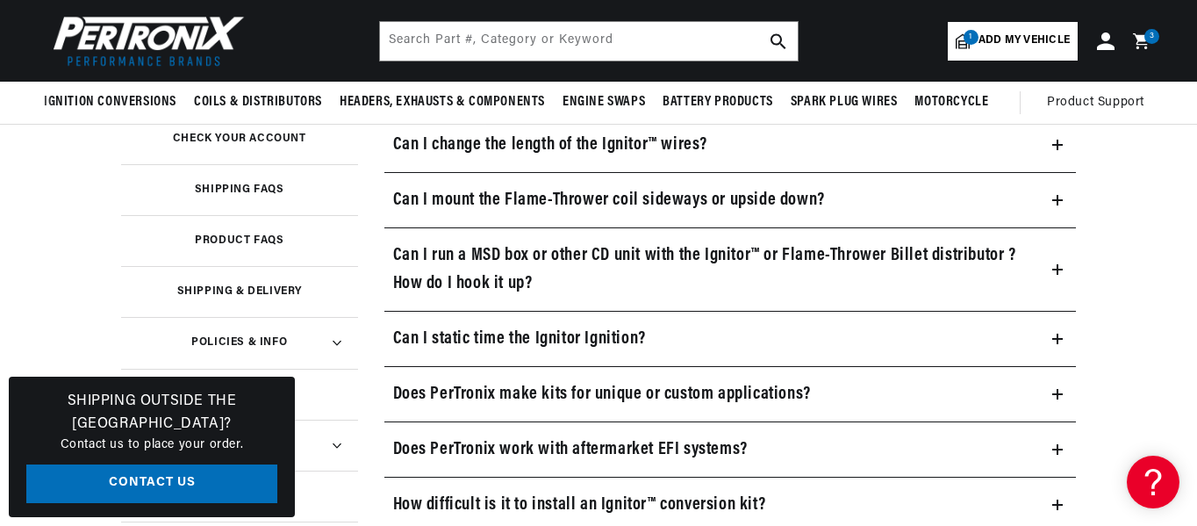
scroll to position [0, 532]
click at [1065, 144] on summary "Can I change the length of the Ignitor™ wires?" at bounding box center [730, 145] width 692 height 54
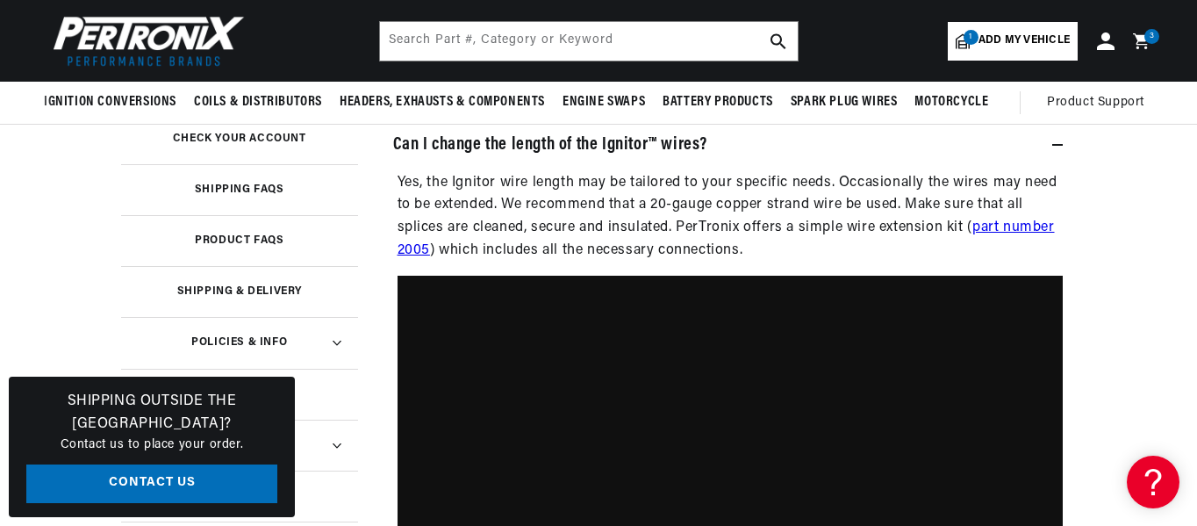
click at [1065, 144] on summary "Can I change the length of the Ignitor™ wires?" at bounding box center [730, 145] width 692 height 54
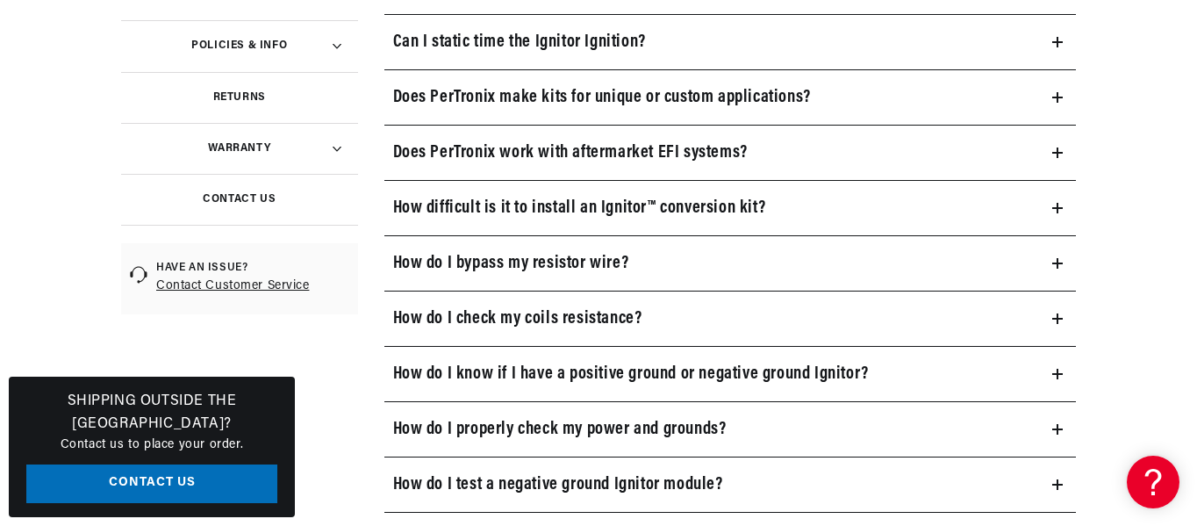
scroll to position [0, 0]
click at [717, 208] on h3 "How difficult is it to install an Ignitor™ conversion kit?" at bounding box center [579, 208] width 373 height 28
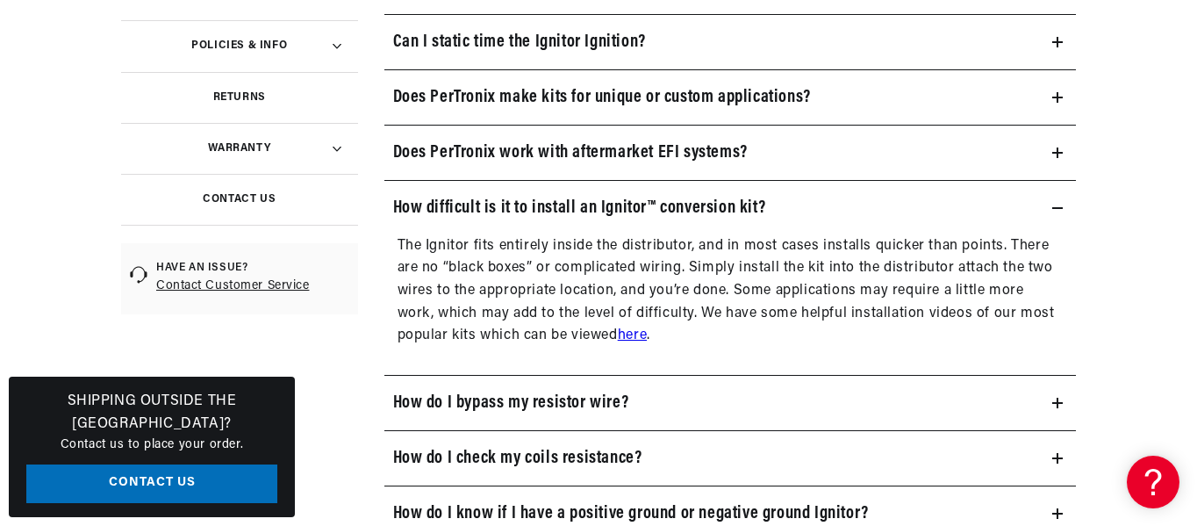
click at [1039, 215] on summary "How difficult is it to install an Ignitor™ conversion kit?" at bounding box center [730, 208] width 692 height 54
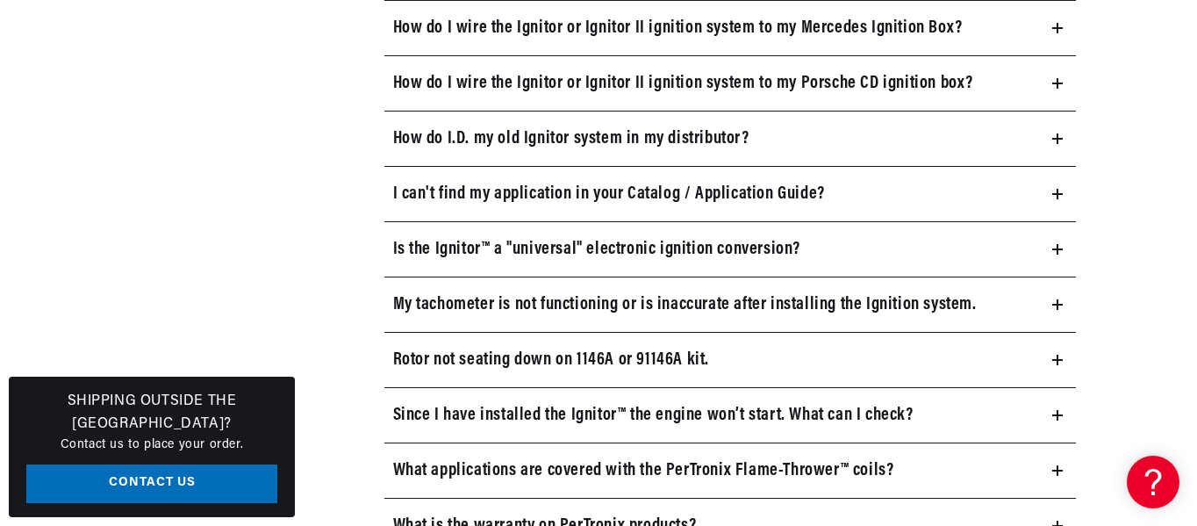
scroll to position [0, 532]
click at [847, 306] on h3 "My tachometer is not functioning or is inaccurate after installing the Ignition…" at bounding box center [685, 304] width 584 height 28
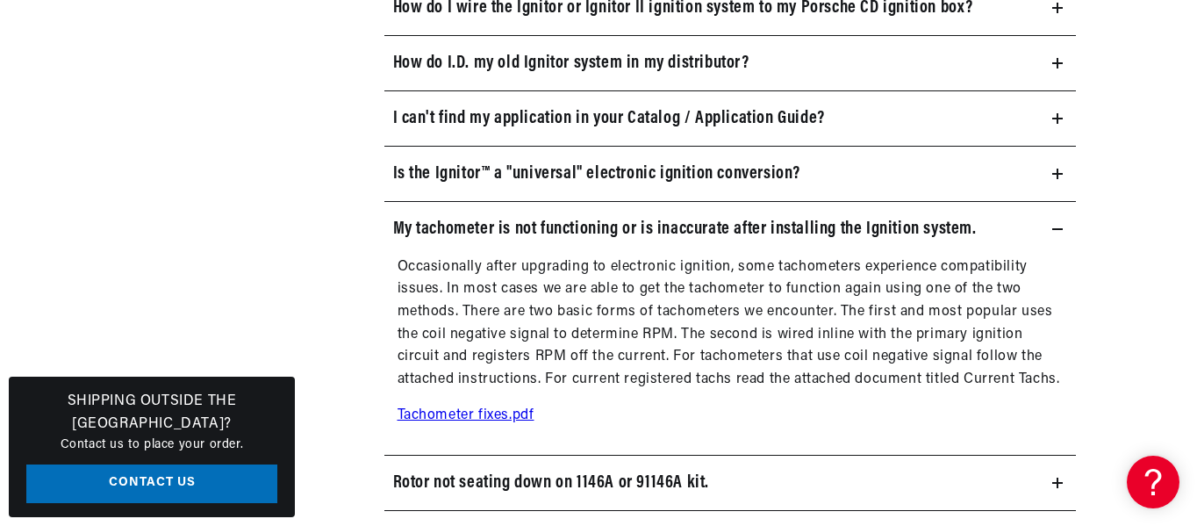
scroll to position [1408, 0]
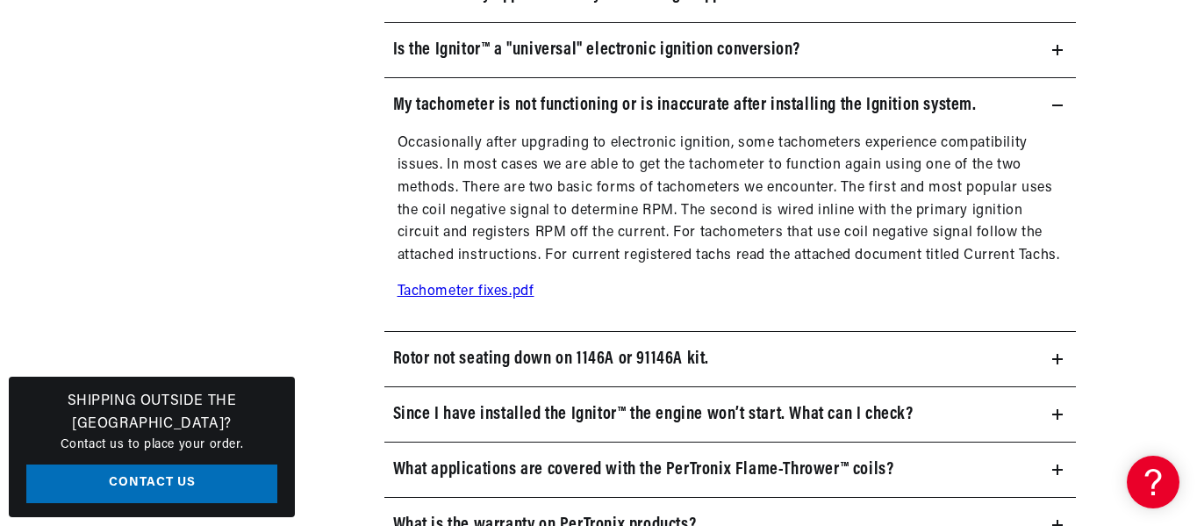
click at [482, 294] on link "Tachometer fixes.pdf" at bounding box center [466, 291] width 137 height 14
